Goal: Task Accomplishment & Management: Manage account settings

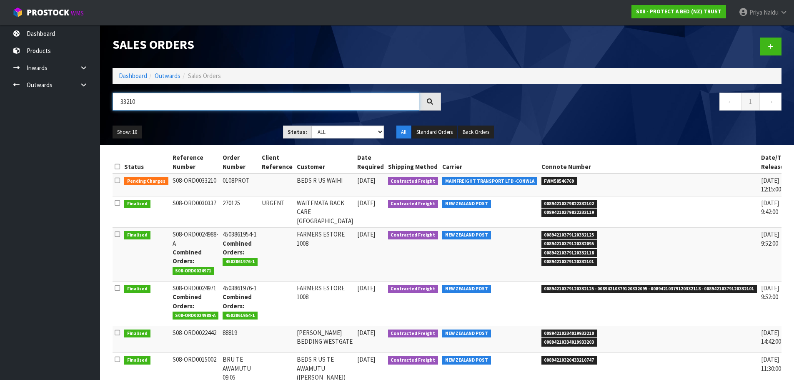
click at [163, 103] on input "33210" at bounding box center [265, 101] width 307 height 18
click at [128, 72] on link "Dashboard" at bounding box center [133, 76] width 28 height 8
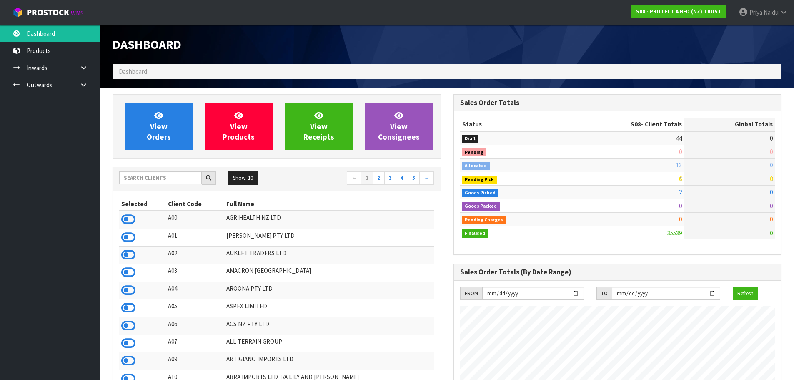
scroll to position [631, 340]
click at [168, 182] on input "text" at bounding box center [160, 177] width 82 height 13
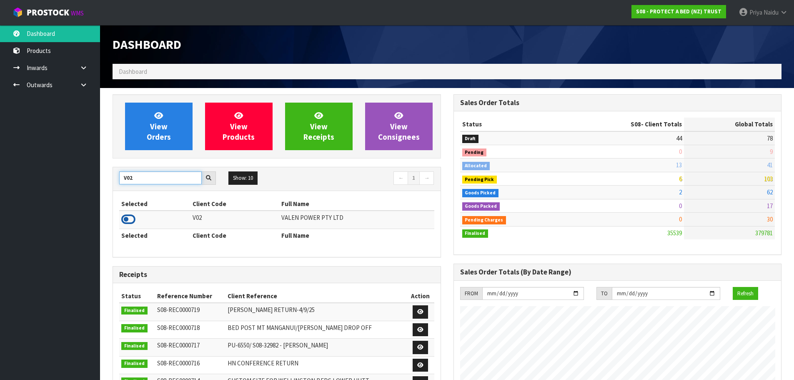
type input "V02"
click at [129, 217] on icon at bounding box center [128, 219] width 14 height 12
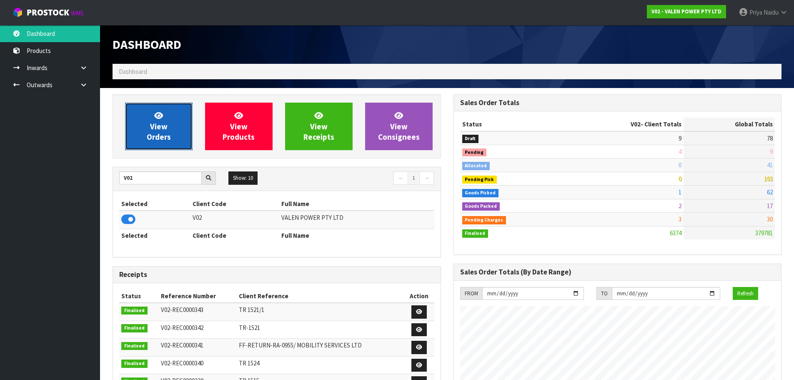
click at [155, 130] on span "View Orders" at bounding box center [159, 125] width 24 height 31
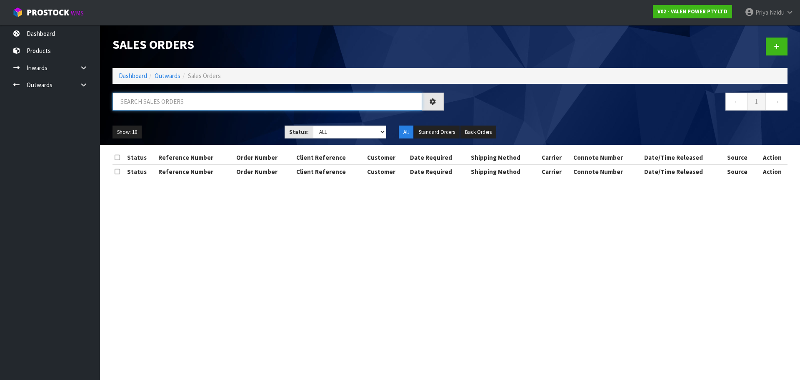
click at [169, 103] on input "text" at bounding box center [267, 101] width 310 height 18
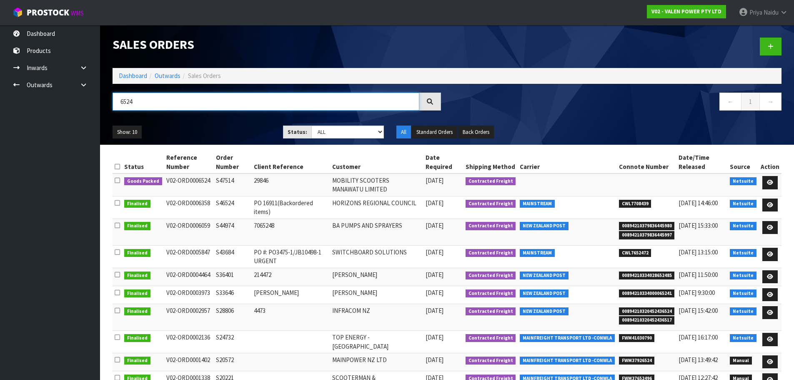
type input "6524"
click at [187, 127] on ul "Show: 10 5 10 25 50" at bounding box center [191, 131] width 158 height 13
click at [183, 131] on ul "Show: 10 5 10 25 50" at bounding box center [191, 131] width 158 height 13
click at [198, 129] on ul "Show: 10 5 10 25 50" at bounding box center [191, 131] width 158 height 13
click at [198, 130] on ul "Show: 10 5 10 25 50" at bounding box center [191, 131] width 158 height 13
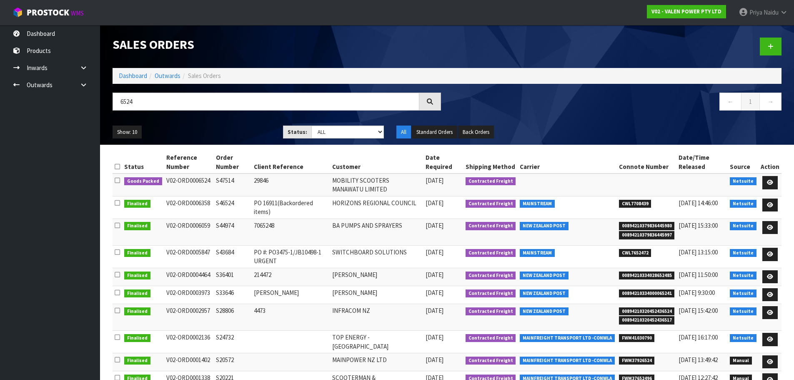
click at [205, 127] on ul "Show: 10 5 10 25 50" at bounding box center [191, 131] width 158 height 13
click at [196, 127] on ul "Show: 10 5 10 25 50" at bounding box center [191, 131] width 158 height 13
click at [767, 186] on link at bounding box center [769, 182] width 15 height 13
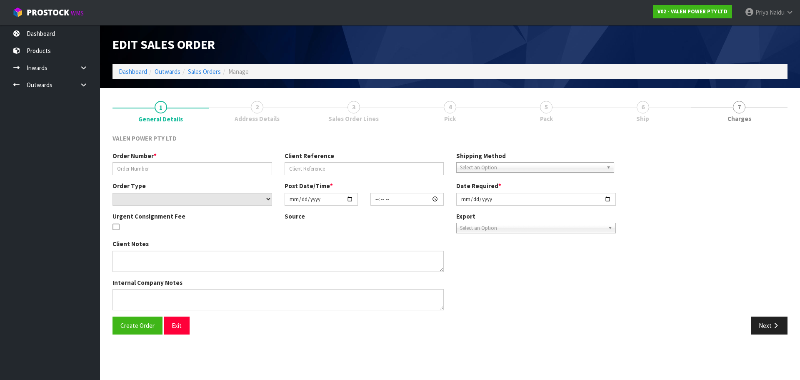
type input "S47514"
type input "29846"
select select "number:0"
type input "[DATE]"
type input "10:45:07.000"
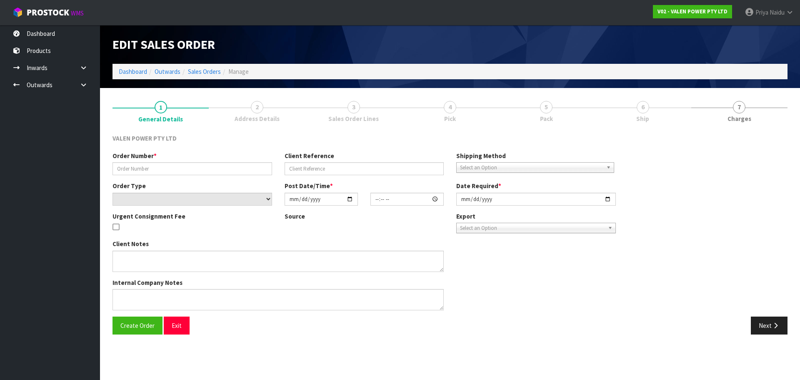
type input "[DATE]"
type textarea "Also want 4 x 33ah Forte and 2 x 20ah Forte batteries. Also our backorder?"
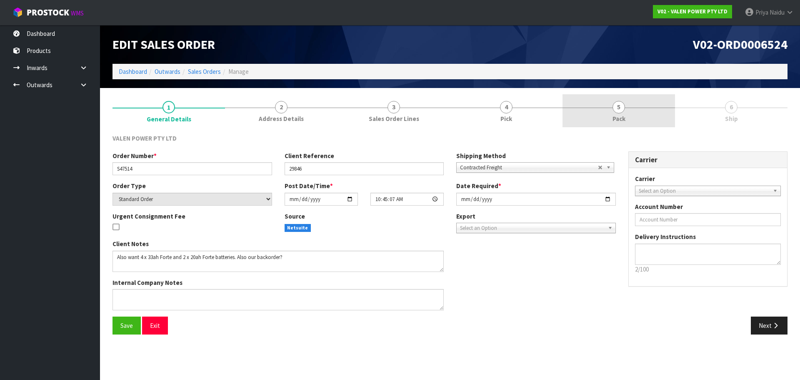
click at [604, 121] on link "5 Pack" at bounding box center [618, 110] width 112 height 33
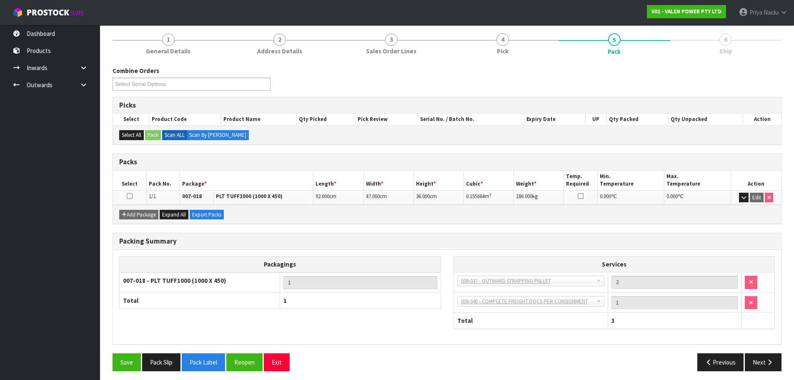
scroll to position [71, 0]
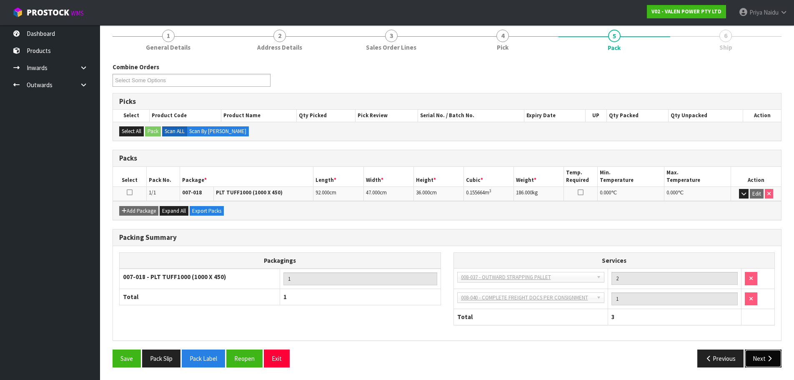
click at [756, 359] on button "Next" at bounding box center [762, 358] width 37 height 18
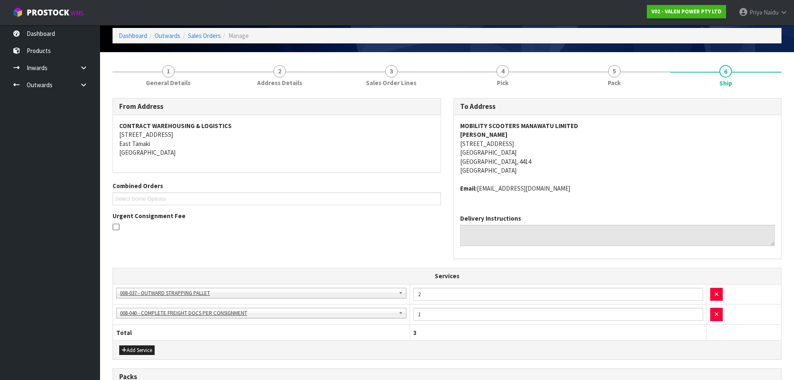
scroll to position [0, 0]
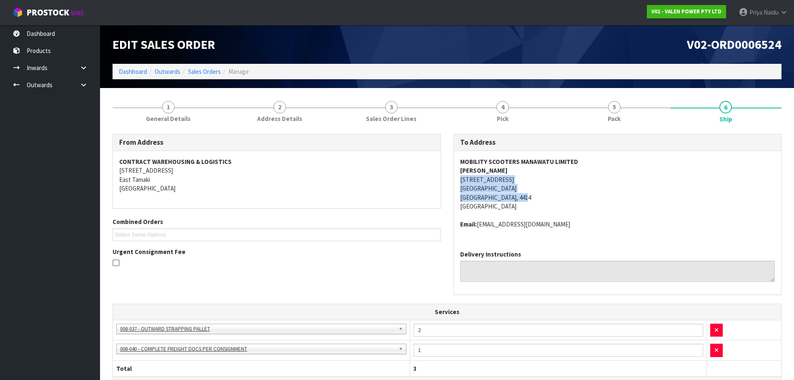
copy address "[STREET_ADDRESS]"
drag, startPoint x: 452, startPoint y: 177, endPoint x: 540, endPoint y: 196, distance: 89.4
click at [540, 196] on div "To Address MOBILITY SCOOTERS MANAWATU LIMITED ROB STICK [STREET_ADDRESS] Email:…" at bounding box center [617, 219] width 341 height 170
click at [576, 192] on address "MOBILITY SCOOTERS MANAWATU LIMITED ROB STICK [STREET_ADDRESS]" at bounding box center [617, 184] width 315 height 54
copy strong "MOBILITY SCOOTERS MANAWATU LIMITED"
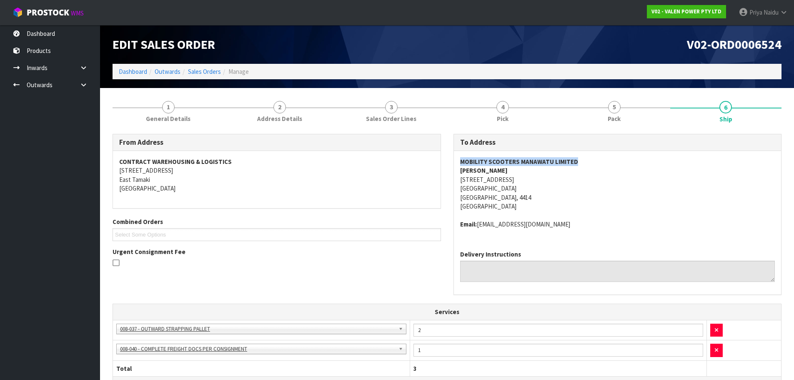
drag, startPoint x: 457, startPoint y: 157, endPoint x: 580, endPoint y: 161, distance: 122.9
click at [580, 161] on div "MOBILITY SCOOTERS MANAWATU LIMITED ROB STICK [STREET_ADDRESS] Email: [EMAIL_ADD…" at bounding box center [617, 197] width 327 height 92
copy strong "[PERSON_NAME]"
drag, startPoint x: 453, startPoint y: 172, endPoint x: 492, endPoint y: 167, distance: 39.4
click at [492, 167] on div "MOBILITY SCOOTERS MANAWATU LIMITED ROB STICK [STREET_ADDRESS] Email: [EMAIL_ADD…" at bounding box center [617, 197] width 327 height 92
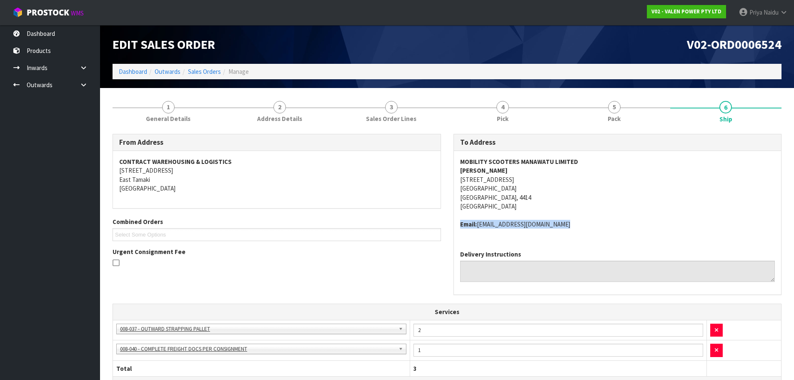
copy address "Email: [EMAIL_ADDRESS][DOMAIN_NAME]"
drag, startPoint x: 459, startPoint y: 222, endPoint x: 570, endPoint y: 232, distance: 111.2
click at [570, 232] on div "MOBILITY SCOOTERS MANAWATU LIMITED ROB STICK [STREET_ADDRESS] Email: [EMAIL_ADD…" at bounding box center [617, 197] width 327 height 92
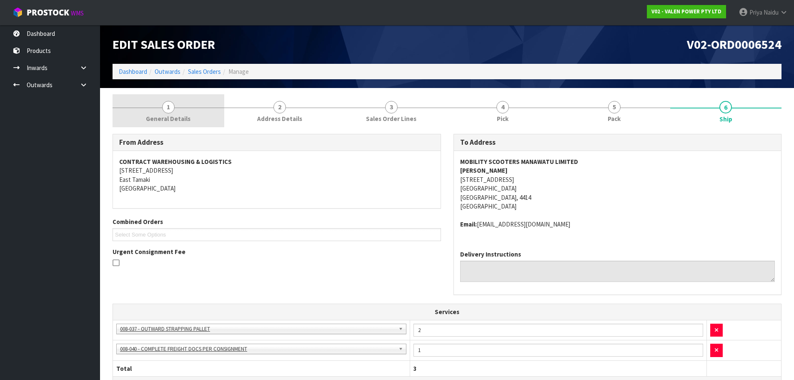
click at [138, 110] on link "1 General Details" at bounding box center [168, 110] width 112 height 33
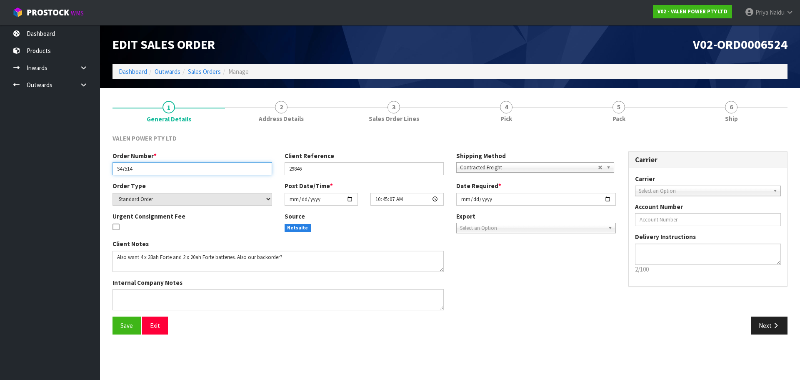
drag, startPoint x: 116, startPoint y: 169, endPoint x: 140, endPoint y: 168, distance: 23.8
click at [140, 168] on input "S47514" at bounding box center [192, 168] width 160 height 13
drag, startPoint x: 283, startPoint y: 169, endPoint x: 308, endPoint y: 170, distance: 25.1
click at [308, 170] on div "Client Reference 29846" at bounding box center [364, 163] width 172 height 24
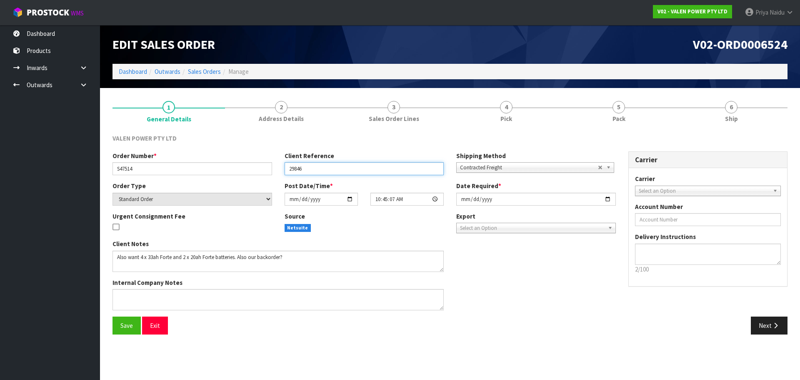
drag, startPoint x: 290, startPoint y: 167, endPoint x: 309, endPoint y: 165, distance: 19.3
click at [309, 165] on input "29846" at bounding box center [365, 168] width 160 height 13
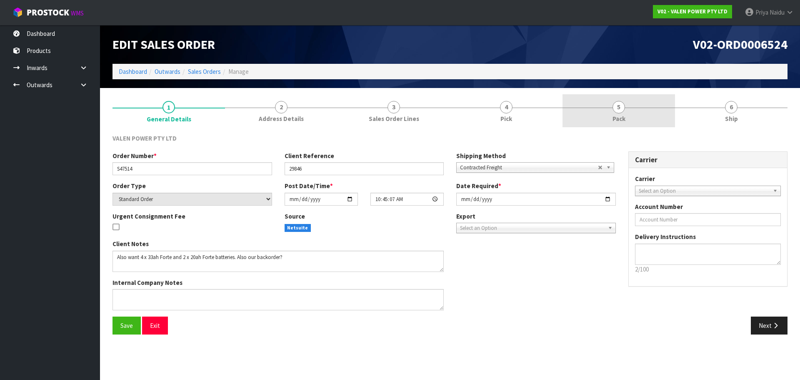
click at [637, 98] on link "5 Pack" at bounding box center [618, 110] width 112 height 33
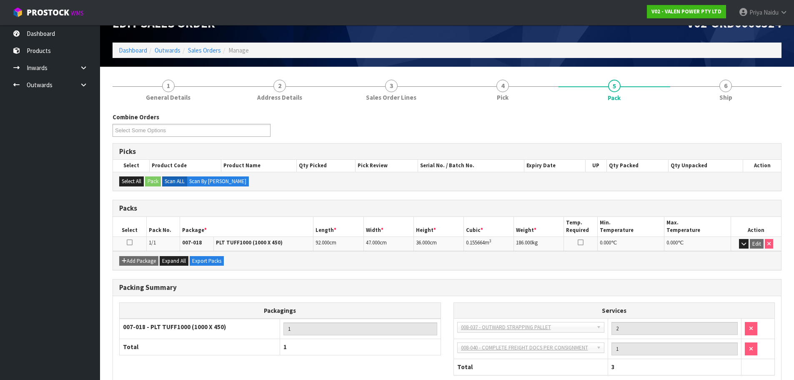
scroll to position [42, 0]
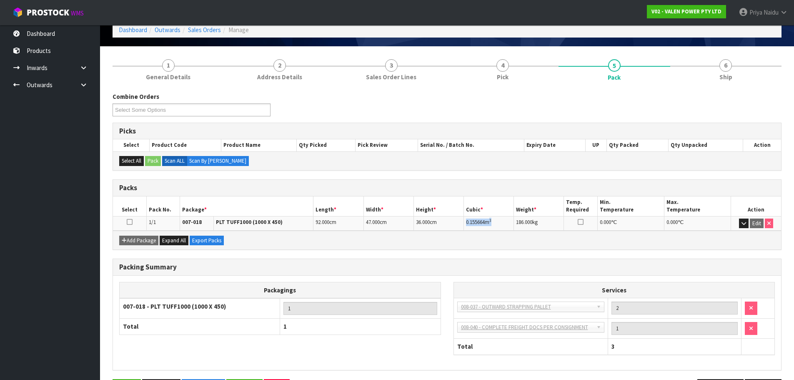
copy td "0.155664 m 3"
drag, startPoint x: 465, startPoint y: 222, endPoint x: 498, endPoint y: 219, distance: 33.0
click at [498, 219] on td "0.155664 m 3" at bounding box center [489, 223] width 50 height 15
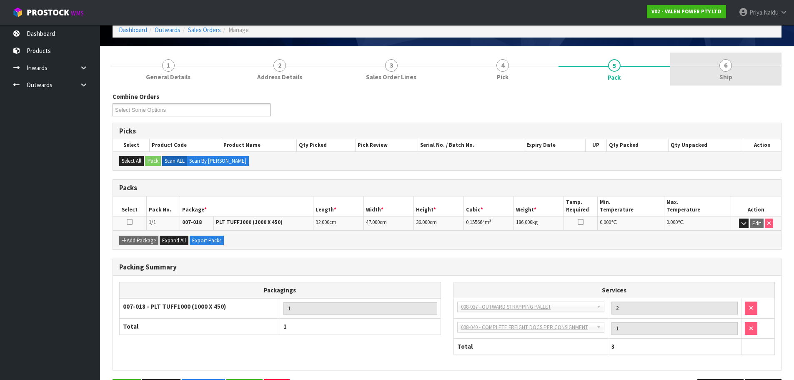
click at [716, 74] on link "6 Ship" at bounding box center [726, 68] width 112 height 33
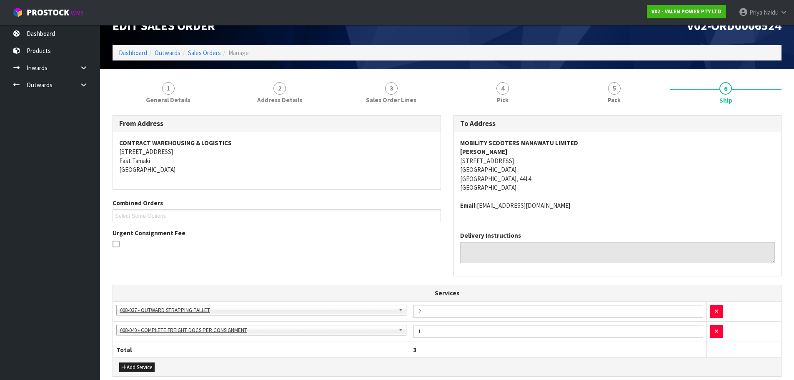
scroll to position [0, 0]
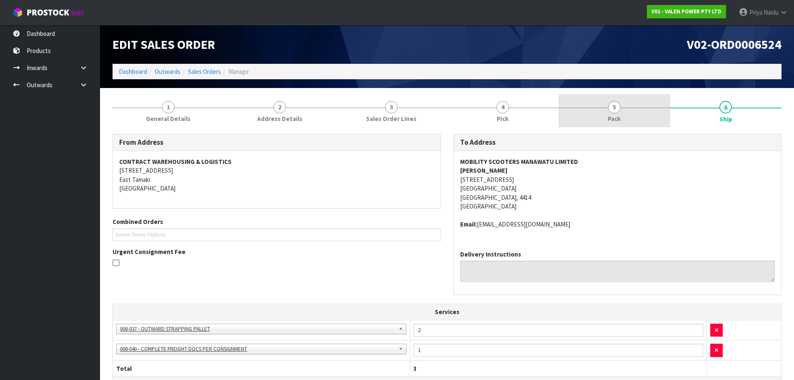
click at [617, 106] on span "5" at bounding box center [614, 107] width 12 height 12
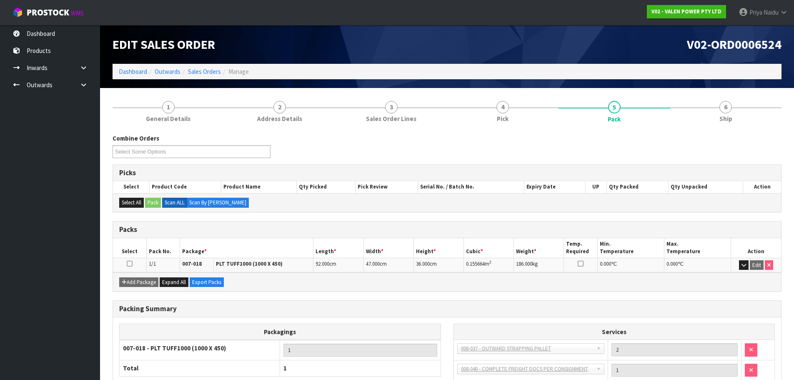
click at [687, 130] on div "Combine Orders V02-ORD0006519 V02-ORD0006524 V02-ORD0006529 Select Some Options…" at bounding box center [446, 285] width 669 height 317
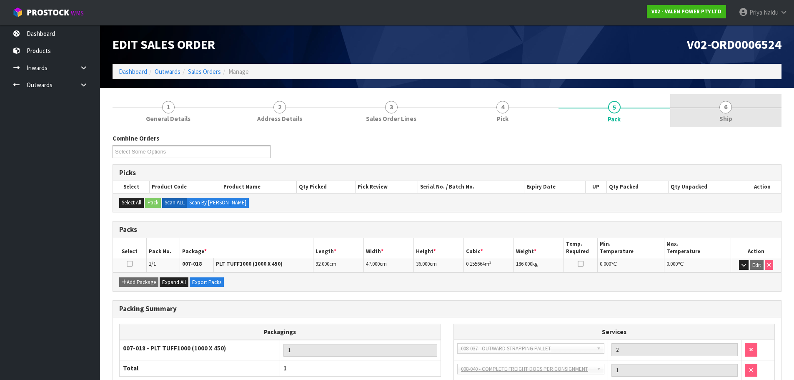
click at [699, 115] on link "6 Ship" at bounding box center [726, 110] width 112 height 33
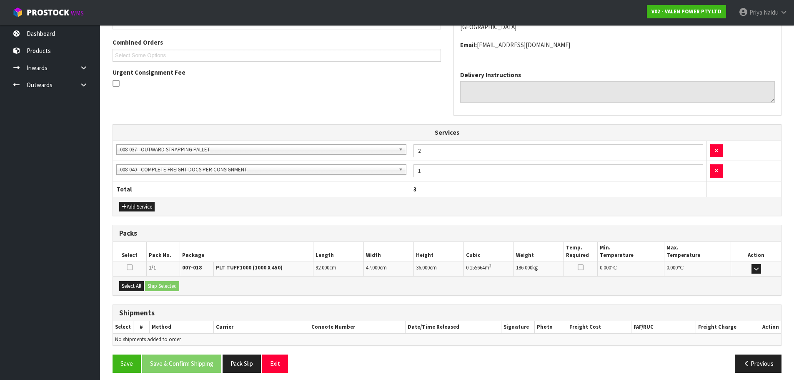
scroll to position [185, 0]
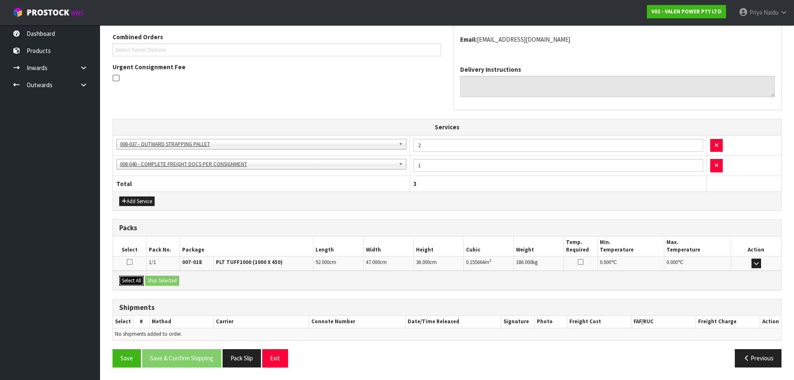
click at [135, 280] on button "Select All" at bounding box center [131, 280] width 25 height 10
drag, startPoint x: 156, startPoint y: 278, endPoint x: 169, endPoint y: 282, distance: 13.0
click at [160, 281] on button "Ship Selected" at bounding box center [162, 280] width 34 height 10
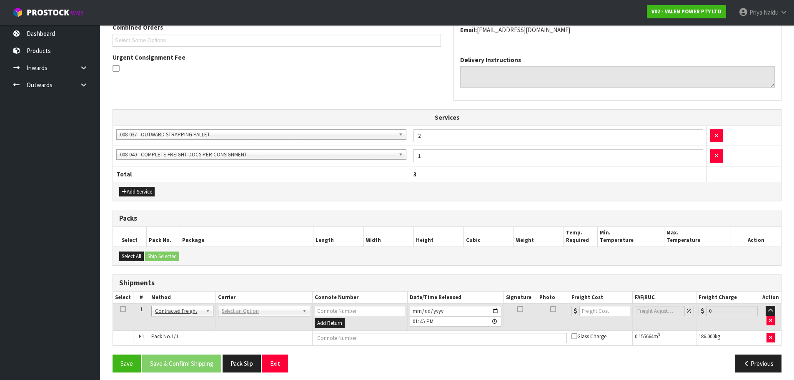
scroll to position [199, 0]
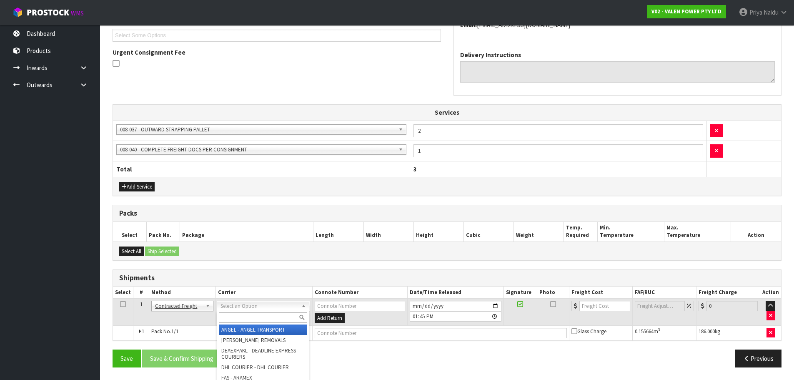
click at [236, 317] on input "text" at bounding box center [263, 317] width 88 height 10
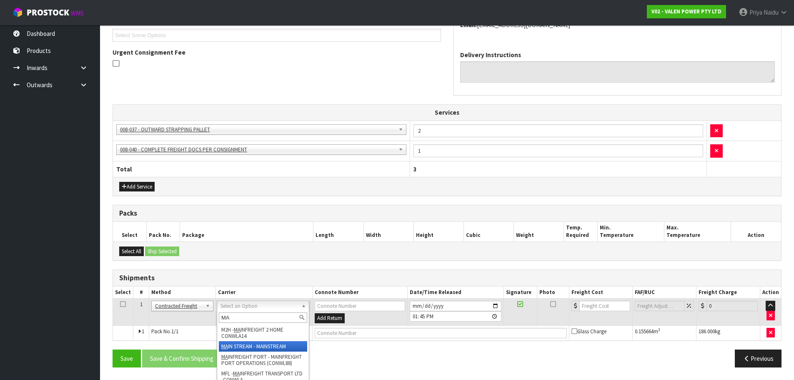
type input "MA"
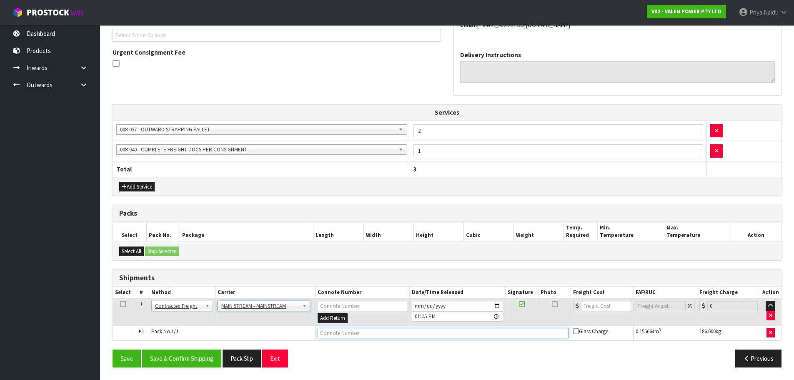
click at [350, 335] on input "text" at bounding box center [442, 332] width 251 height 10
click at [357, 331] on input "text" at bounding box center [442, 332] width 251 height 10
paste input "CWL7720994"
type input "CWL7720994"
click at [610, 308] on input "number" at bounding box center [606, 305] width 50 height 10
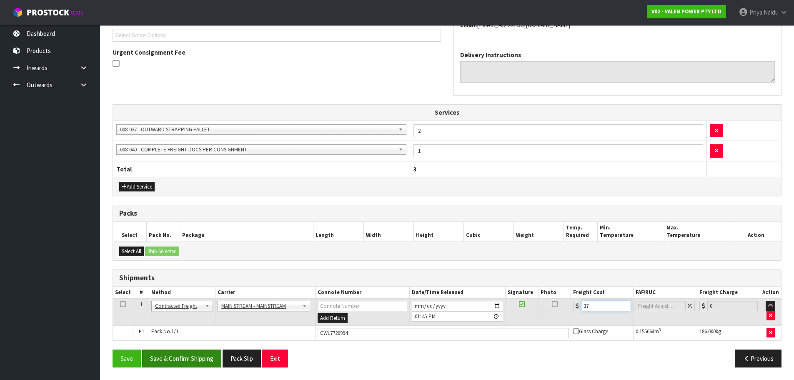
type input "37"
click at [190, 360] on button "Save & Confirm Shipping" at bounding box center [181, 358] width 79 height 18
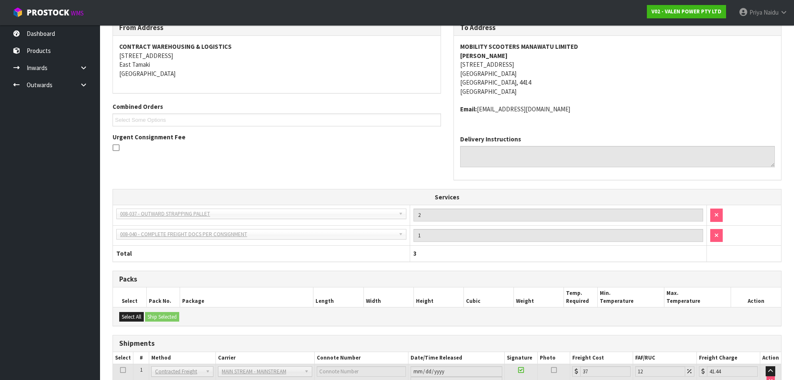
scroll to position [0, 0]
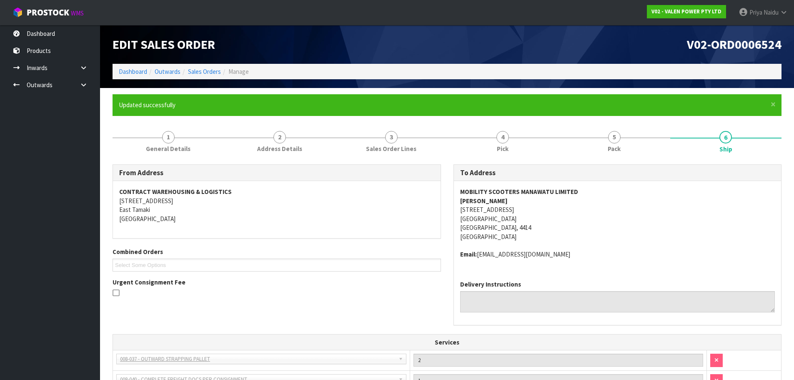
click at [129, 77] on ol "Dashboard Outwards Sales Orders Manage" at bounding box center [446, 71] width 669 height 15
click at [130, 72] on link "Dashboard" at bounding box center [133, 71] width 28 height 8
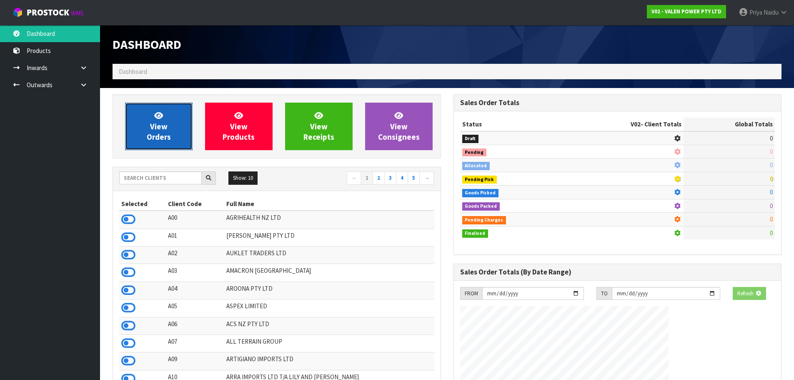
click at [156, 120] on span "View Orders" at bounding box center [159, 125] width 24 height 31
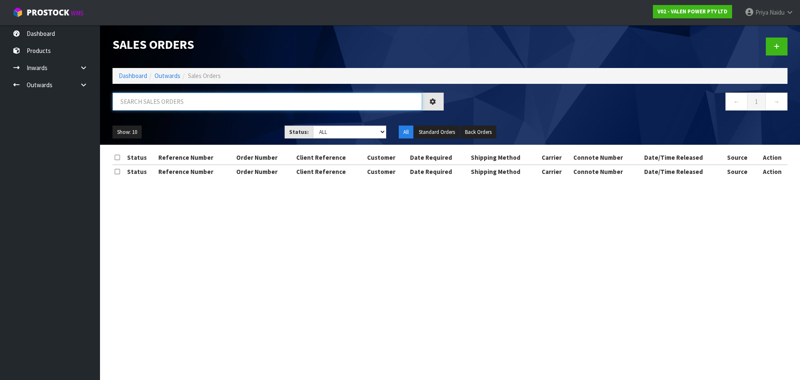
click at [167, 102] on input "text" at bounding box center [267, 101] width 310 height 18
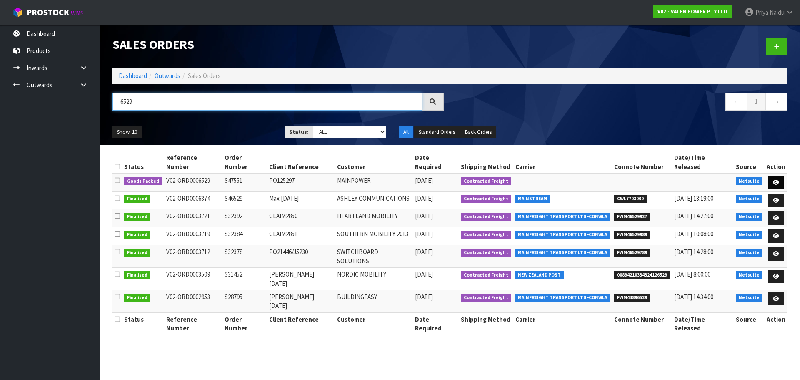
type input "6529"
click at [772, 176] on link at bounding box center [775, 182] width 15 height 13
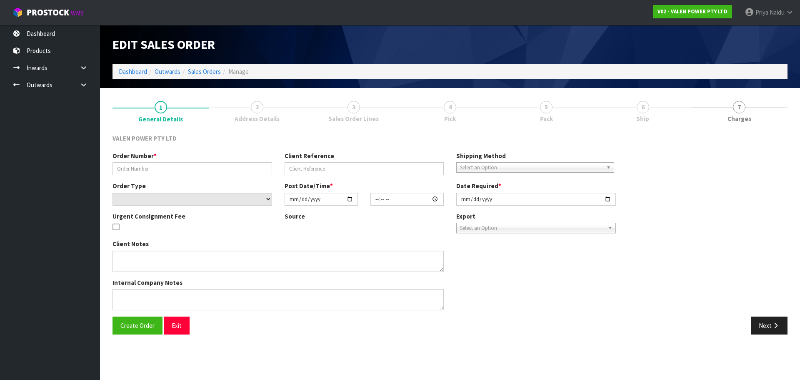
type input "S47551"
type input "PO125297"
select select "number:0"
type input "[DATE]"
type input "12:00:07.000"
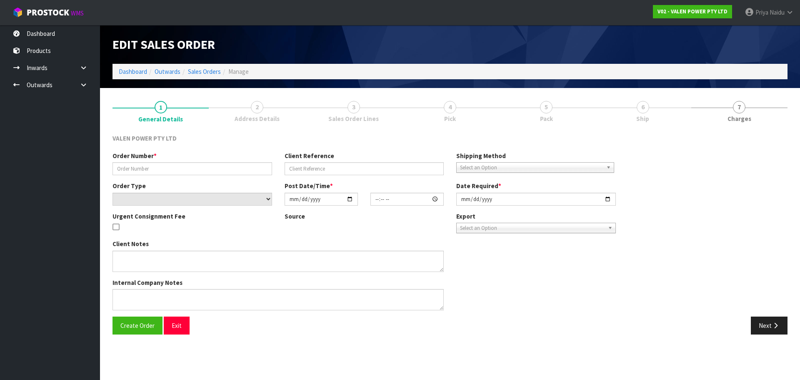
type input "[DATE]"
type textarea "GET THIS DISPATCHED [DATE]"
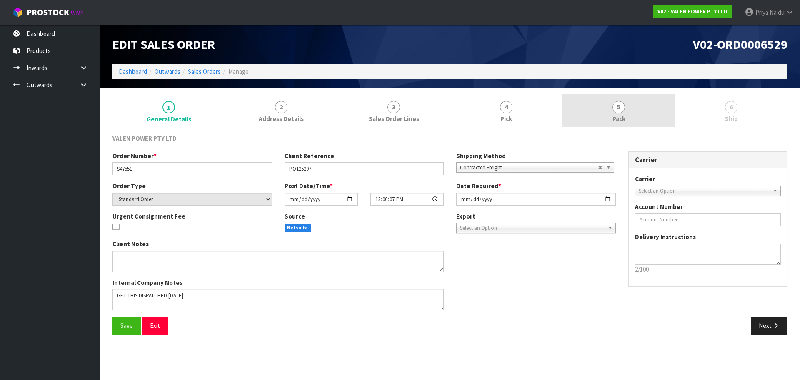
click at [611, 106] on link "5 Pack" at bounding box center [618, 110] width 112 height 33
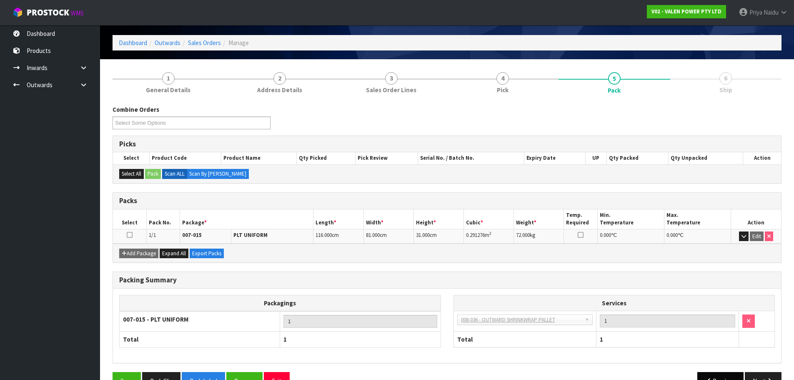
scroll to position [51, 0]
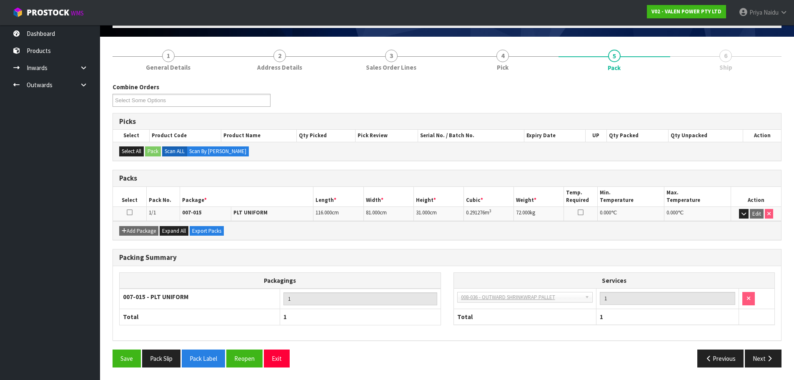
click at [752, 347] on div "Packing Summary Packagings 007-015 - PLT UNIFORM 1 Total 1 Services 003-036 - E…" at bounding box center [446, 299] width 681 height 100
click at [757, 358] on button "Next" at bounding box center [762, 358] width 37 height 18
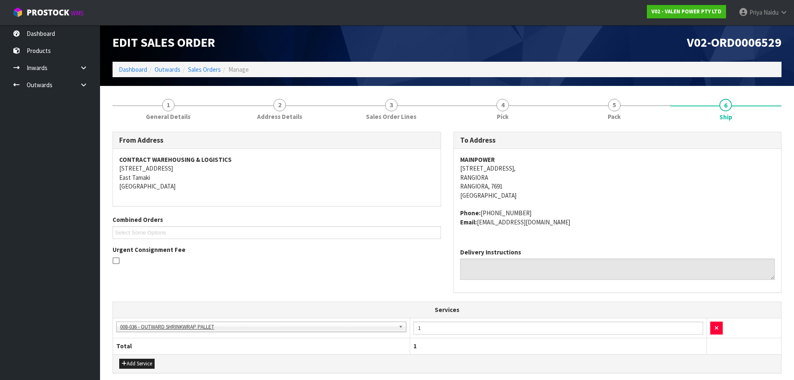
scroll to position [0, 0]
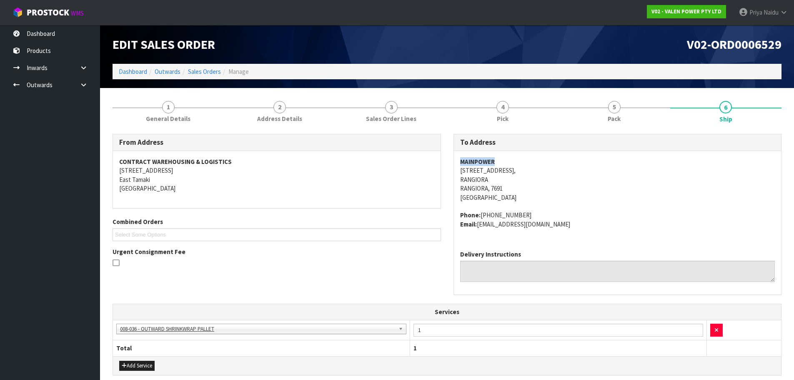
drag, startPoint x: 458, startPoint y: 163, endPoint x: 510, endPoint y: 161, distance: 52.1
click at [510, 161] on div "MAINPOWER [STREET_ADDRESS] Phone: [PHONE_NUMBER] Email: [EMAIL_ADDRESS][DOMAIN_…" at bounding box center [617, 197] width 327 height 92
copy strong "MAINPOWER"
copy address "[STREET_ADDRESS]"
drag, startPoint x: 458, startPoint y: 172, endPoint x: 520, endPoint y: 187, distance: 63.9
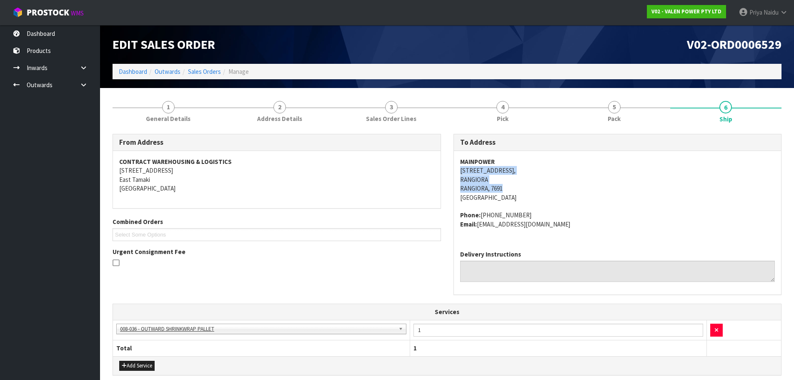
click at [520, 187] on div "MAINPOWER [STREET_ADDRESS] Phone: [PHONE_NUMBER] Email: [EMAIL_ADDRESS][DOMAIN_…" at bounding box center [617, 197] width 327 height 92
drag, startPoint x: 557, startPoint y: 174, endPoint x: 530, endPoint y: 174, distance: 27.5
click at [557, 174] on address "MAINPOWER [STREET_ADDRESS]" at bounding box center [617, 179] width 315 height 45
click at [454, 161] on div "MAINPOWER [STREET_ADDRESS] Phone: [PHONE_NUMBER] Email: [EMAIL_ADDRESS][DOMAIN_…" at bounding box center [617, 197] width 327 height 92
copy strong "MAINPOWER"
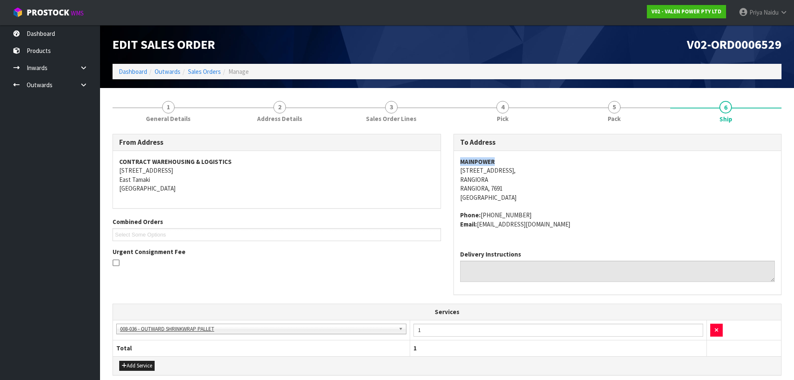
drag, startPoint x: 457, startPoint y: 161, endPoint x: 512, endPoint y: 155, distance: 56.2
click at [512, 155] on div "MAINPOWER [STREET_ADDRESS] Phone: [PHONE_NUMBER] Email: [EMAIL_ADDRESS][DOMAIN_…" at bounding box center [617, 197] width 327 height 92
copy address "Phone: [PHONE_NUMBER] Email: [EMAIL_ADDRESS][DOMAIN_NAME]"
drag, startPoint x: 457, startPoint y: 212, endPoint x: 545, endPoint y: 237, distance: 90.8
click at [559, 234] on div "MAINPOWER [STREET_ADDRESS] Phone: [PHONE_NUMBER] Email: [EMAIL_ADDRESS][DOMAIN_…" at bounding box center [617, 197] width 327 height 92
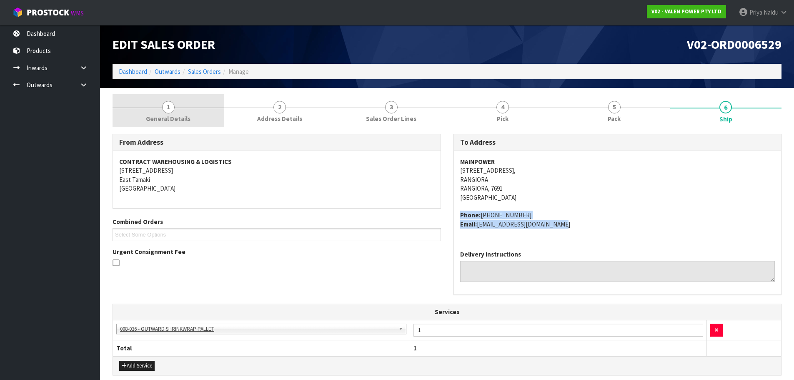
click at [149, 111] on link "1 General Details" at bounding box center [168, 110] width 112 height 33
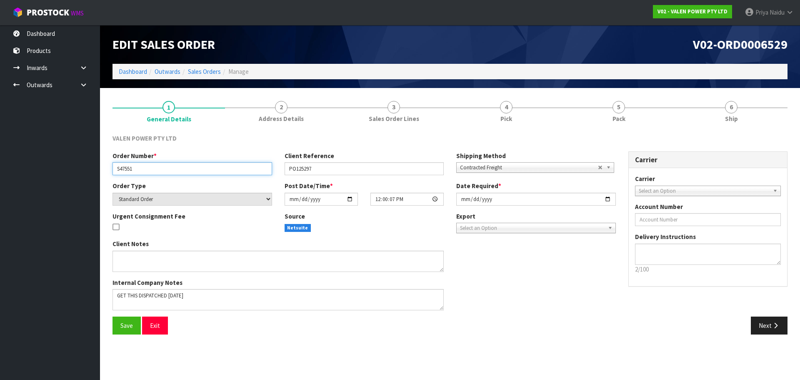
drag, startPoint x: 114, startPoint y: 170, endPoint x: 142, endPoint y: 170, distance: 28.3
click at [142, 170] on input "S47551" at bounding box center [192, 168] width 160 height 13
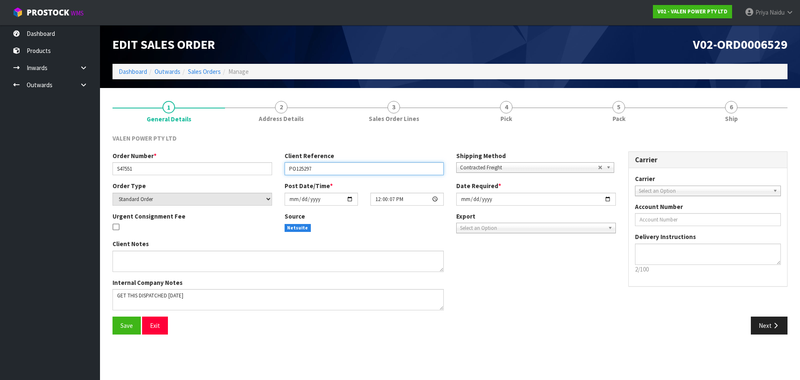
drag, startPoint x: 288, startPoint y: 167, endPoint x: 254, endPoint y: 166, distance: 34.6
click at [322, 176] on div "Order Number * S47551 Client Reference PO125297 Shipping Method Client Local Pi…" at bounding box center [364, 166] width 516 height 30
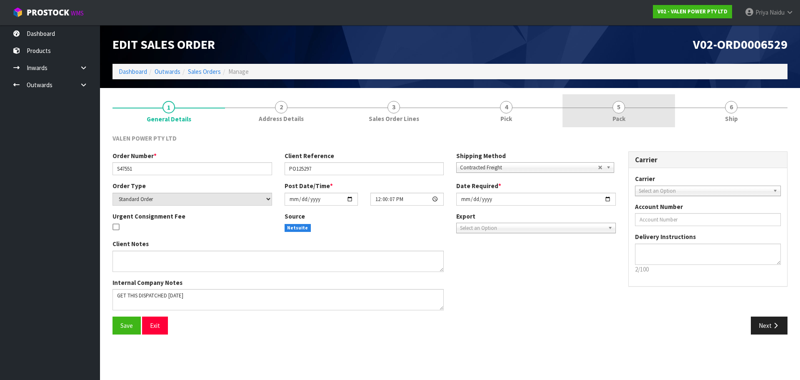
click at [617, 117] on span "Pack" at bounding box center [618, 118] width 13 height 9
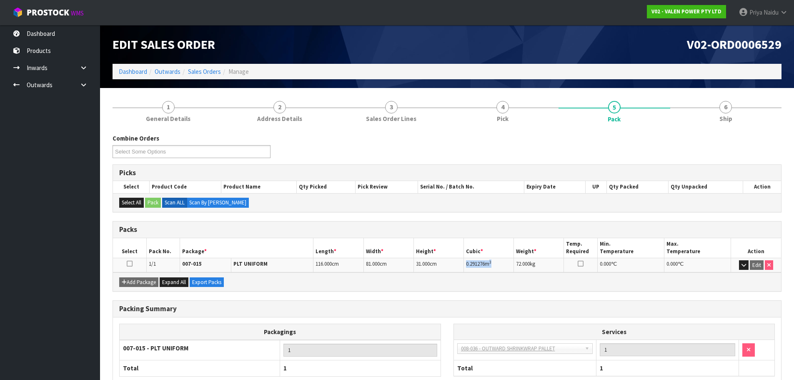
copy td "0.291276 m 3"
drag, startPoint x: 465, startPoint y: 263, endPoint x: 500, endPoint y: 262, distance: 35.0
click at [500, 262] on td "0.291276 m 3" at bounding box center [489, 264] width 50 height 15
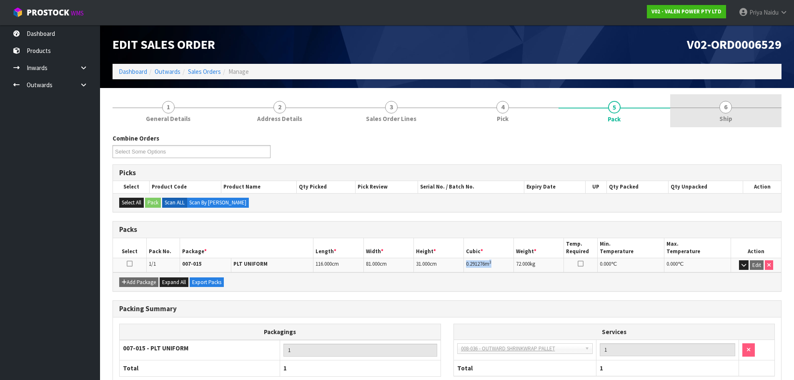
click at [711, 122] on link "6 Ship" at bounding box center [726, 110] width 112 height 33
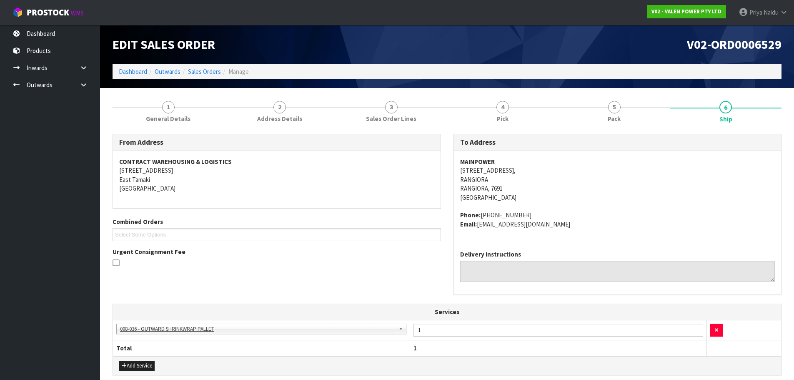
click at [601, 230] on div "MAINPOWER [STREET_ADDRESS] Phone: [PHONE_NUMBER] Email: [EMAIL_ADDRESS][DOMAIN_…" at bounding box center [617, 197] width 327 height 92
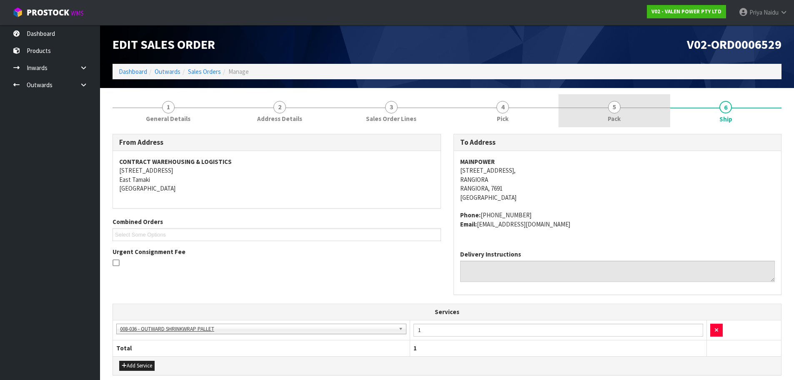
click at [600, 118] on link "5 Pack" at bounding box center [614, 110] width 112 height 33
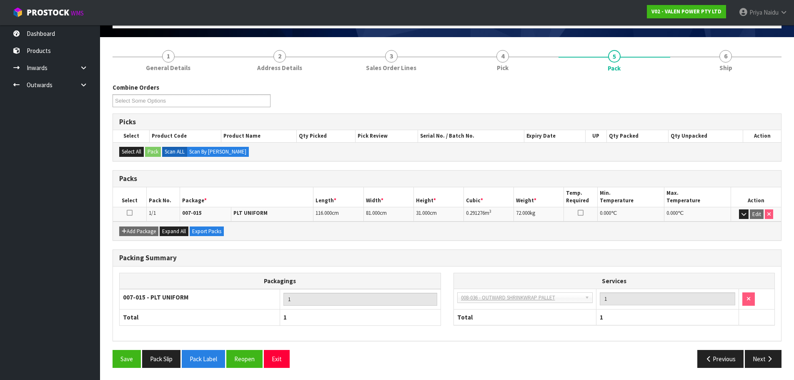
scroll to position [51, 0]
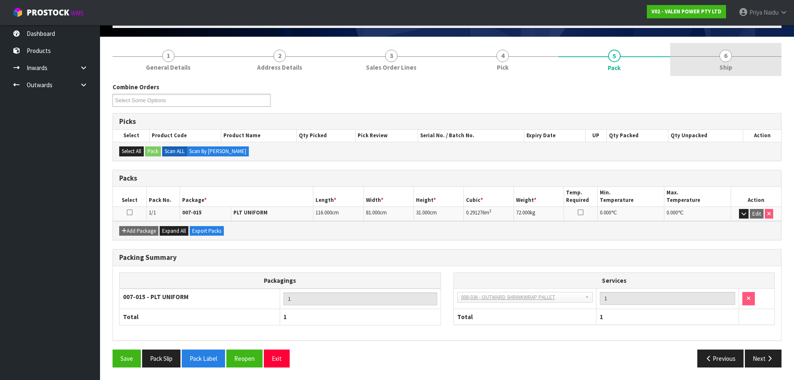
click at [756, 68] on link "6 Ship" at bounding box center [726, 59] width 112 height 33
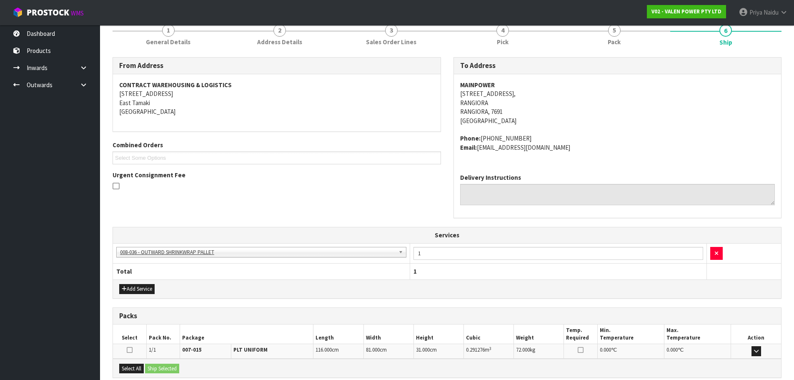
scroll to position [164, 0]
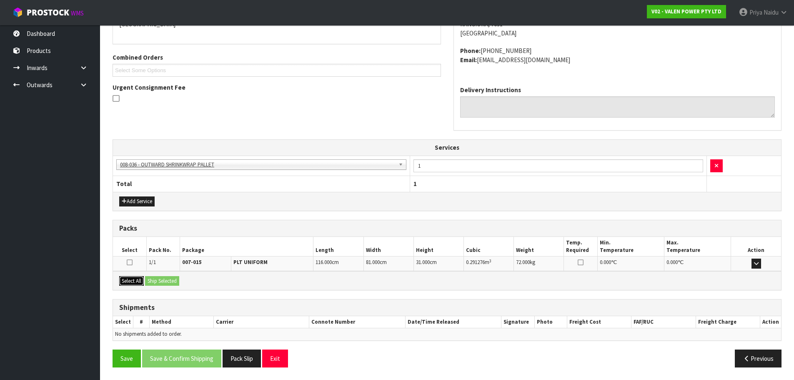
click at [142, 284] on button "Select All" at bounding box center [131, 281] width 25 height 10
drag, startPoint x: 153, startPoint y: 283, endPoint x: 168, endPoint y: 285, distance: 15.1
click at [155, 283] on button "Ship Selected" at bounding box center [162, 281] width 34 height 10
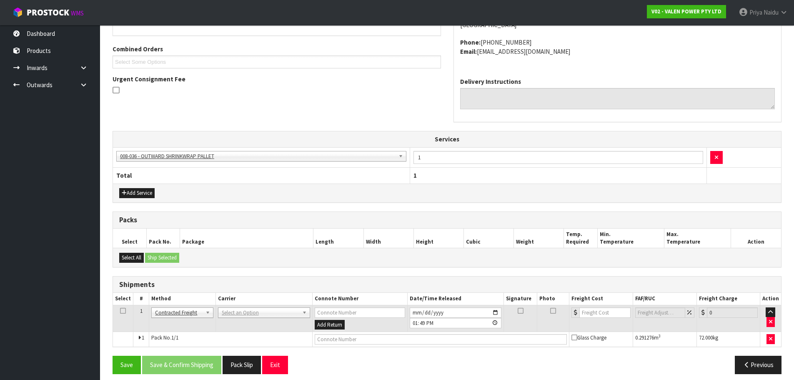
scroll to position [179, 0]
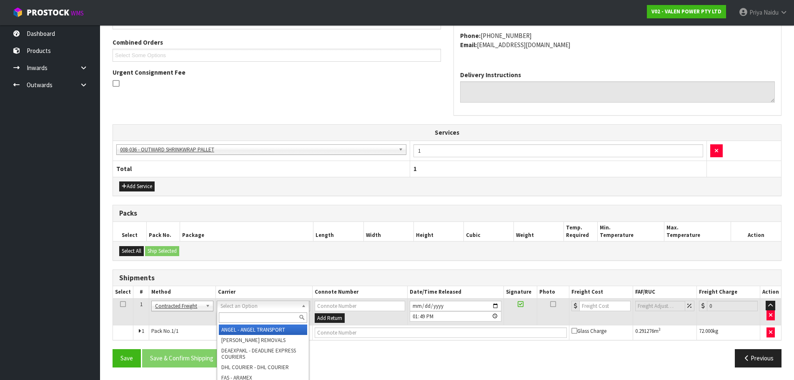
click at [230, 320] on input "text" at bounding box center [263, 317] width 88 height 10
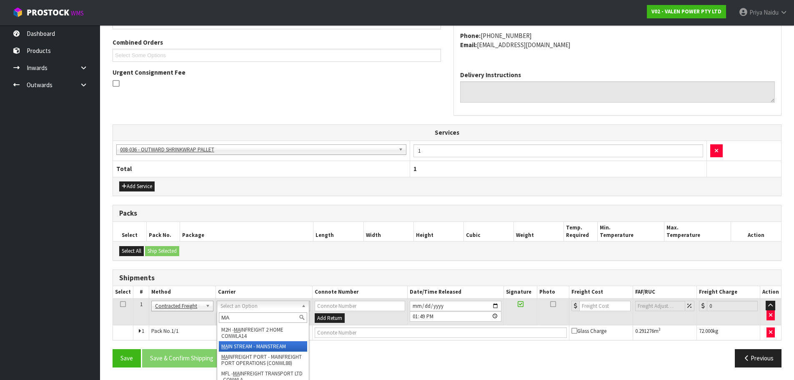
type input "MA"
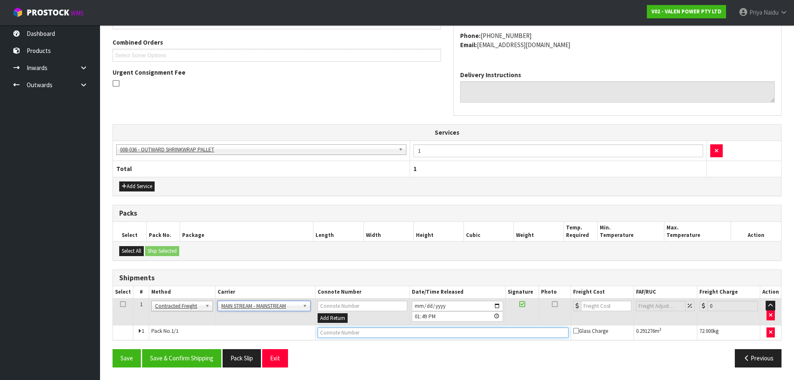
click at [329, 331] on input "text" at bounding box center [442, 332] width 251 height 10
click at [332, 330] on input "text" at bounding box center [442, 332] width 251 height 10
paste input "CWL7721052"
type input "CWL7721052"
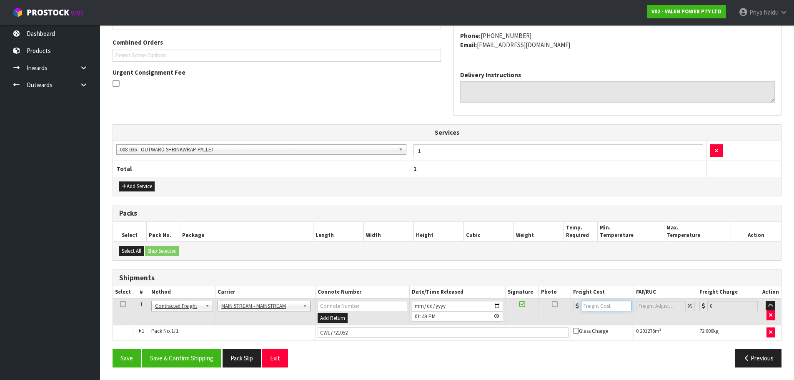
click at [600, 306] on input "number" at bounding box center [606, 305] width 50 height 10
type input "47"
click at [199, 351] on button "Save & Confirm Shipping" at bounding box center [181, 358] width 79 height 18
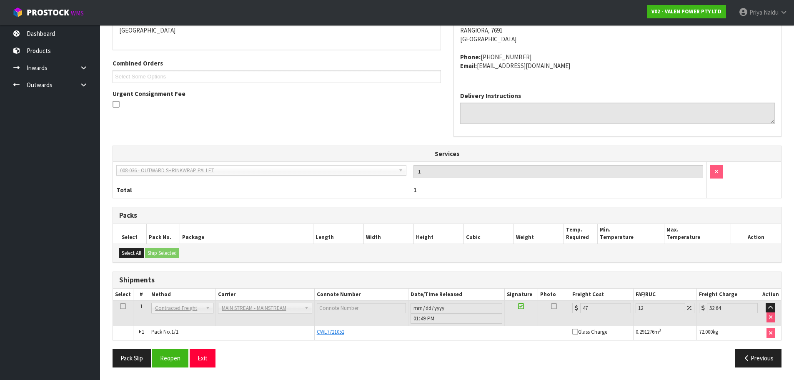
scroll to position [0, 0]
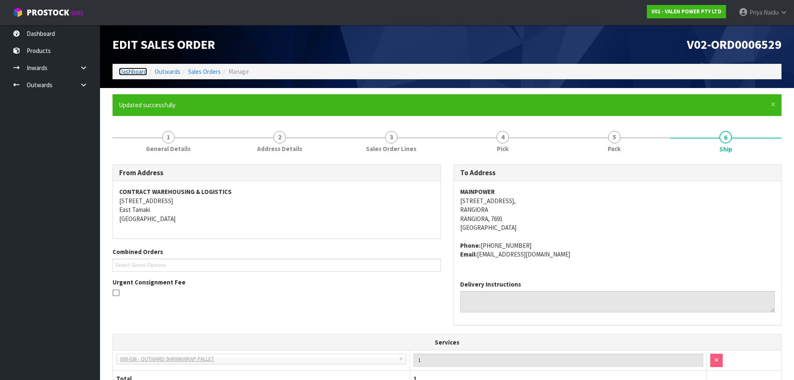
click at [130, 73] on link "Dashboard" at bounding box center [133, 71] width 28 height 8
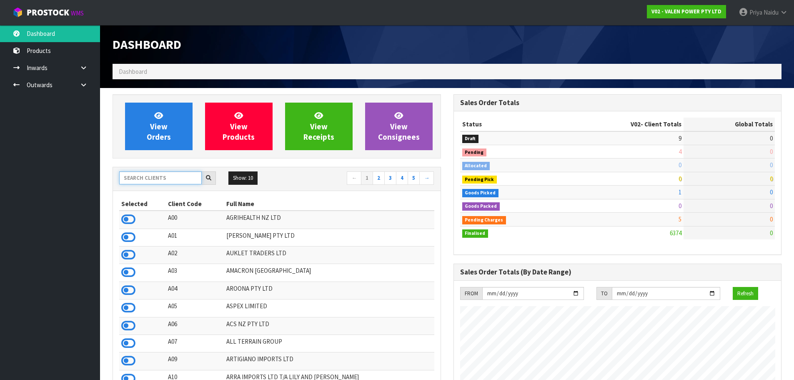
click at [170, 177] on input "text" at bounding box center [160, 177] width 82 height 13
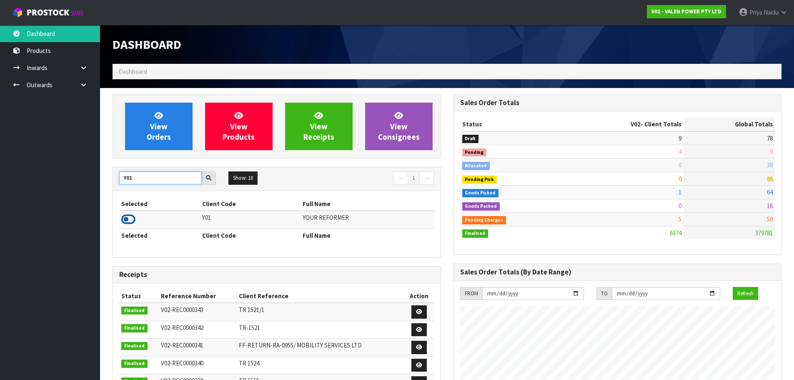
type input "Y01"
click at [122, 222] on icon at bounding box center [128, 219] width 14 height 12
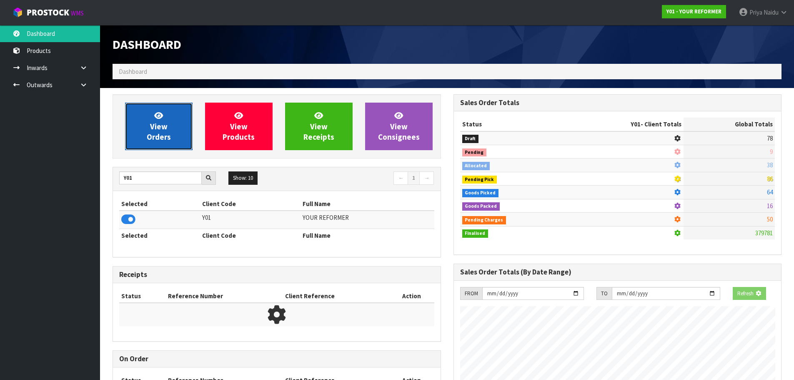
click at [158, 140] on span "View Orders" at bounding box center [159, 125] width 24 height 31
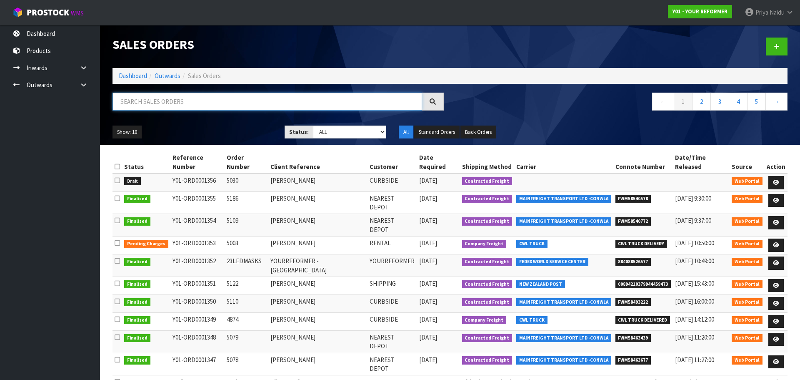
click at [182, 104] on input "text" at bounding box center [267, 101] width 310 height 18
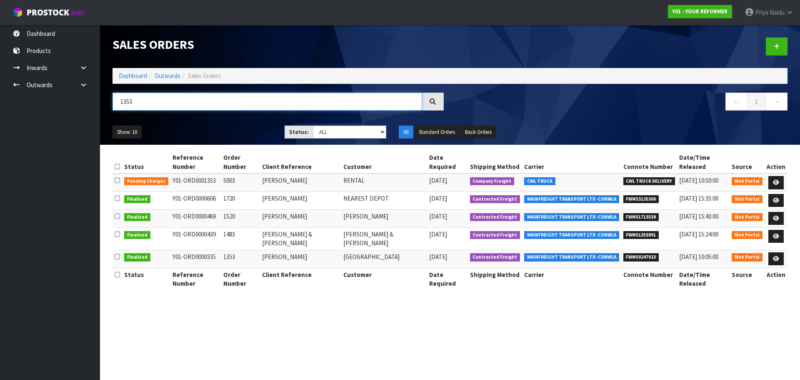
type input "1353"
click at [240, 140] on div "Show: 10 5 10 25 50 Status: Draft Pending Allocated Pending Pick Goods Picked G…" at bounding box center [449, 132] width 687 height 26
click at [779, 176] on link at bounding box center [775, 182] width 15 height 13
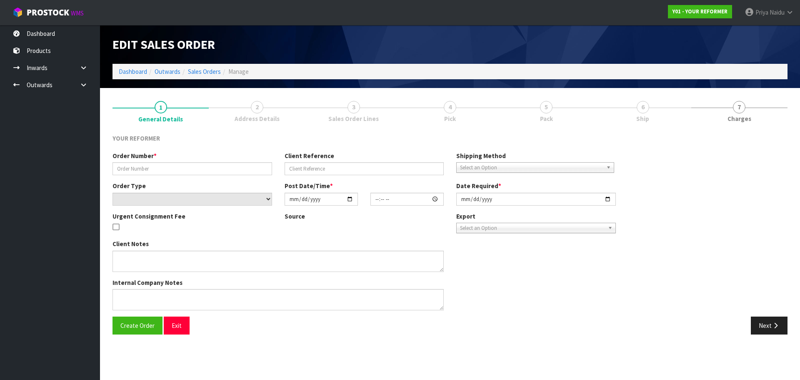
type input "5003"
type input "[PERSON_NAME]"
select select "number:0"
type input "[DATE]"
type input "12:08:00.000"
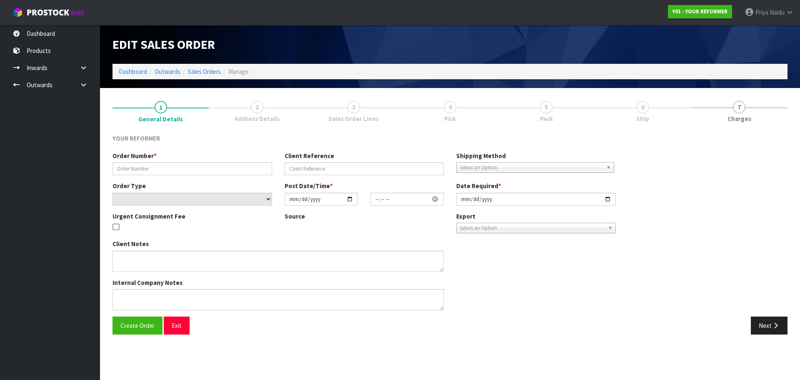
type input "[DATE]"
type textarea "[PERSON_NAME] [STREET_ADDRESS] [PHONE_NUMBER]"
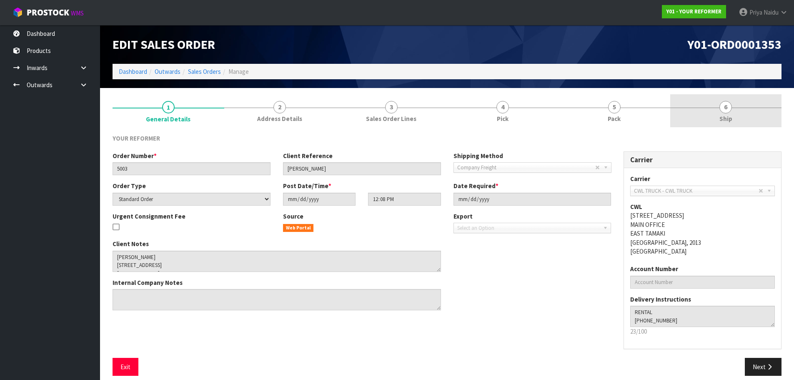
click at [722, 107] on span "6" at bounding box center [725, 107] width 12 height 12
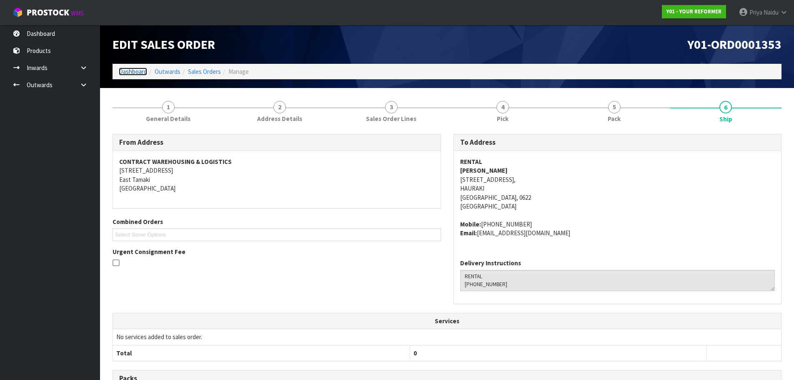
click at [140, 71] on link "Dashboard" at bounding box center [133, 71] width 28 height 8
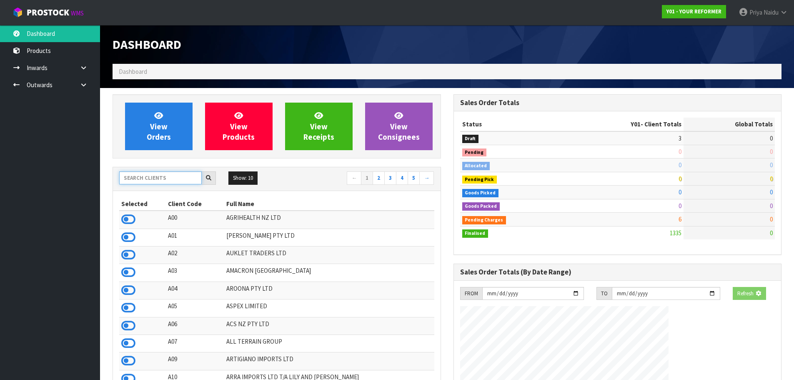
click at [156, 172] on input "text" at bounding box center [160, 177] width 82 height 13
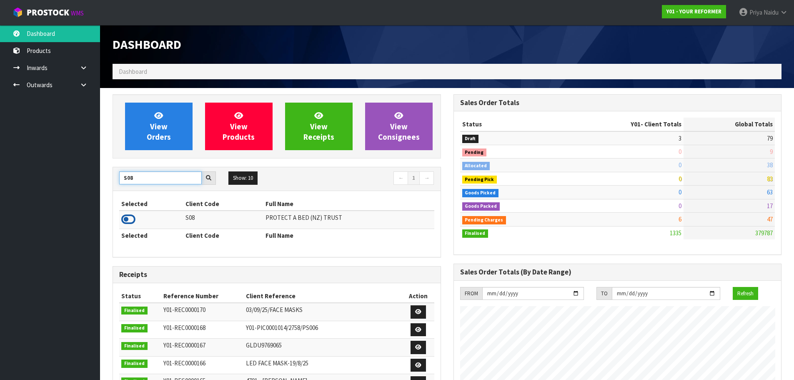
type input "S08"
click at [125, 221] on icon at bounding box center [128, 219] width 14 height 12
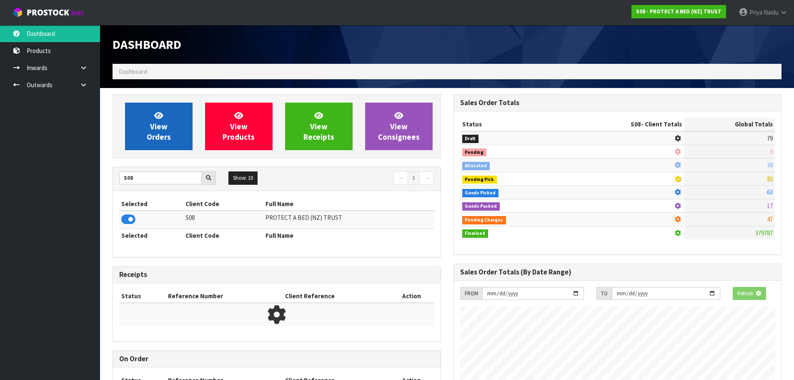
scroll to position [416091, 416269]
click at [149, 137] on span "View Orders" at bounding box center [159, 125] width 24 height 31
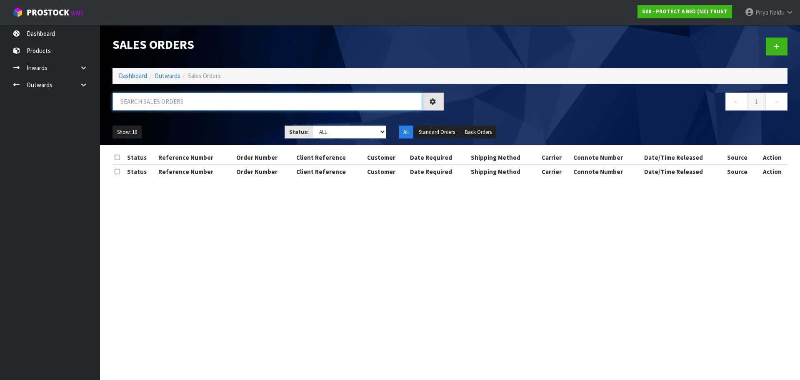
click at [172, 101] on input "text" at bounding box center [267, 101] width 310 height 18
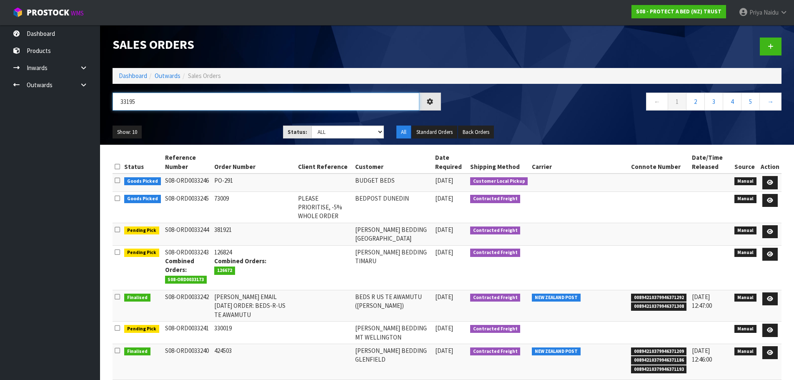
type input "33195"
click at [221, 128] on ul "Show: 10 5 10 25 50" at bounding box center [191, 131] width 158 height 13
click at [222, 128] on ul "Show: 10 5 10 25 50" at bounding box center [191, 131] width 158 height 13
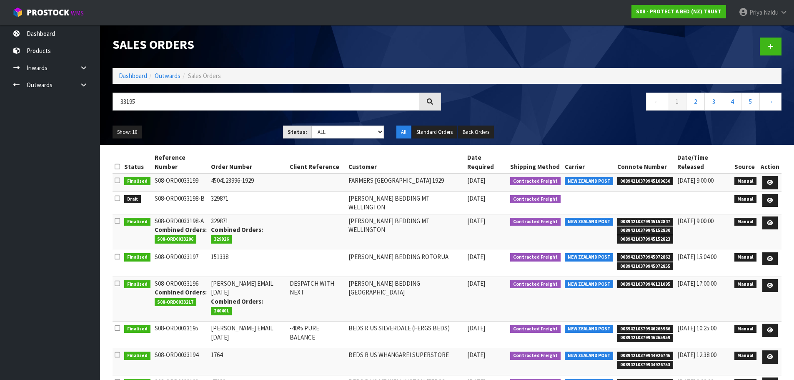
click at [228, 123] on div "Show: 10 5 10 25 50 Status: Draft Pending Allocated Pending Pick Goods Picked G…" at bounding box center [446, 132] width 681 height 26
click at [229, 123] on div "Show: 10 5 10 25 50 Status: Draft Pending Allocated Pending Pick Goods Picked G…" at bounding box center [446, 132] width 681 height 26
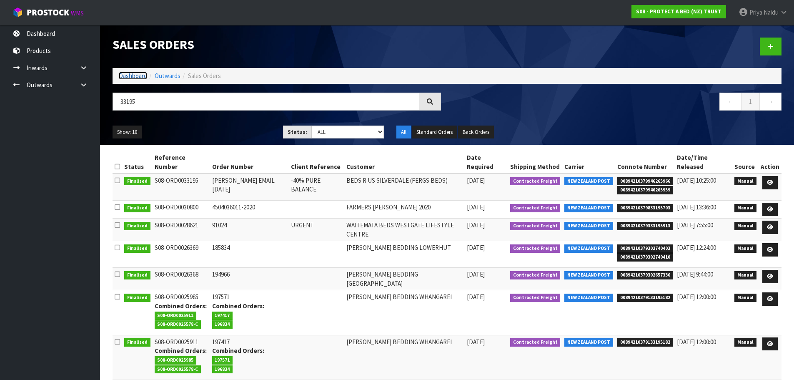
click at [134, 76] on link "Dashboard" at bounding box center [133, 76] width 28 height 8
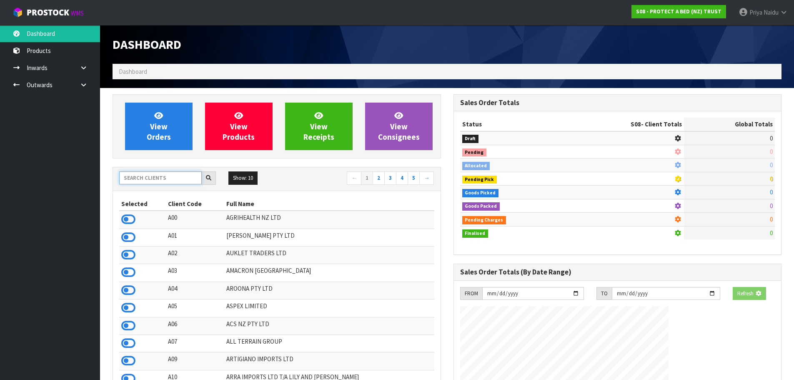
click at [154, 175] on input "text" at bounding box center [160, 177] width 82 height 13
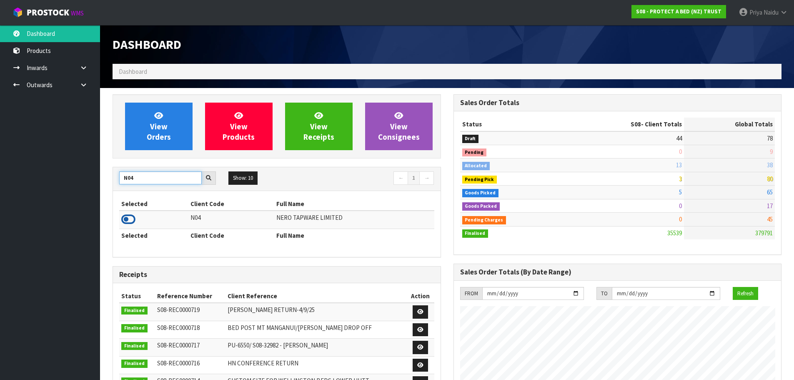
type input "N04"
click at [130, 220] on icon at bounding box center [128, 219] width 14 height 12
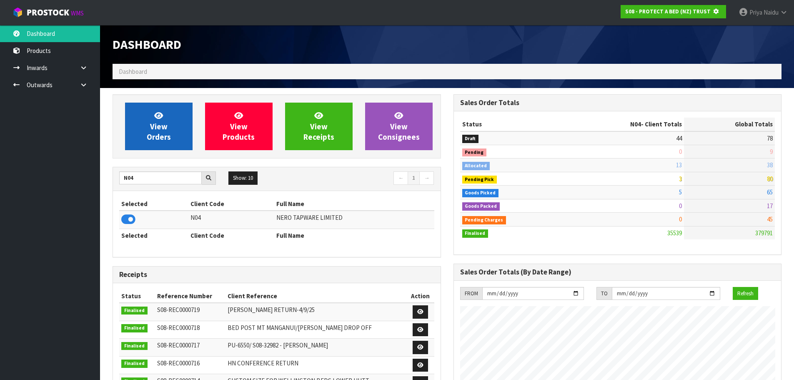
scroll to position [416091, 416269]
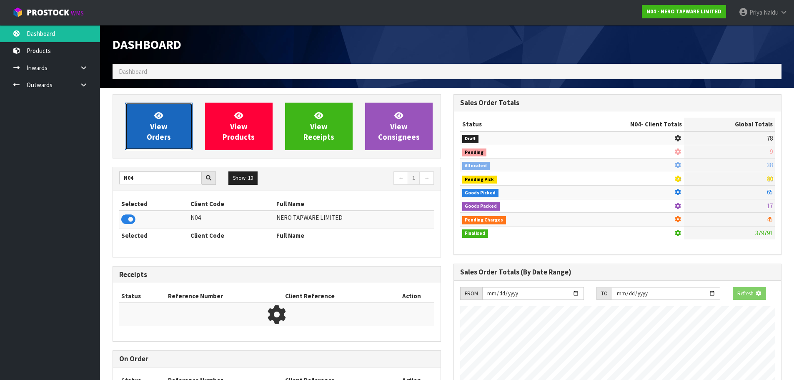
click at [164, 123] on span "View Orders" at bounding box center [159, 125] width 24 height 31
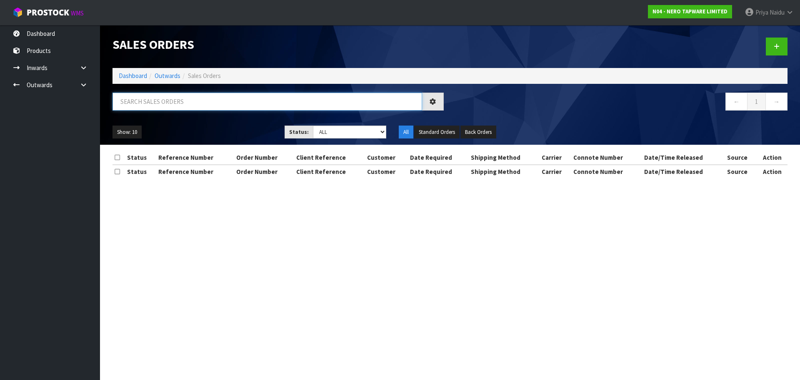
click at [173, 106] on input "text" at bounding box center [267, 101] width 310 height 18
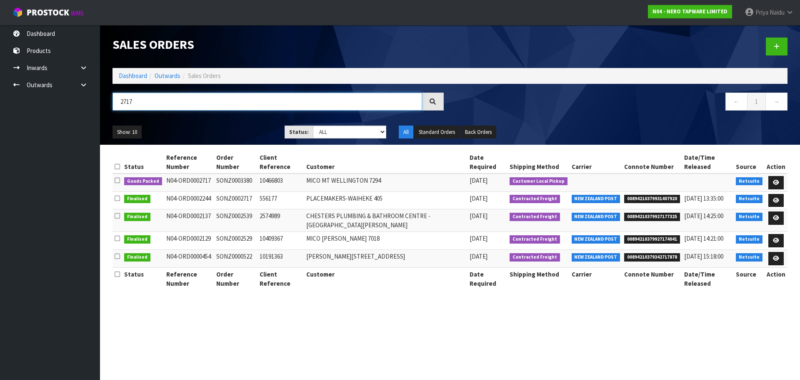
type input "2717"
click at [232, 134] on ul "Show: 10 5 10 25 50" at bounding box center [192, 131] width 160 height 13
click at [778, 180] on icon at bounding box center [776, 182] width 6 height 5
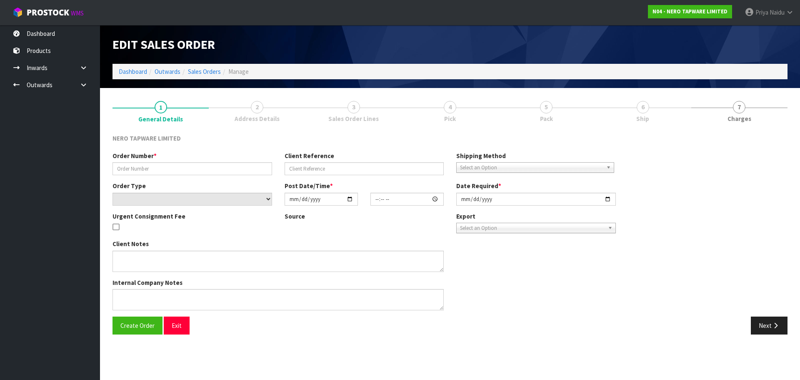
type input "SONZ0003380"
type input "10466803"
select select "number:0"
type input "[DATE]"
type input "09:00:07.000"
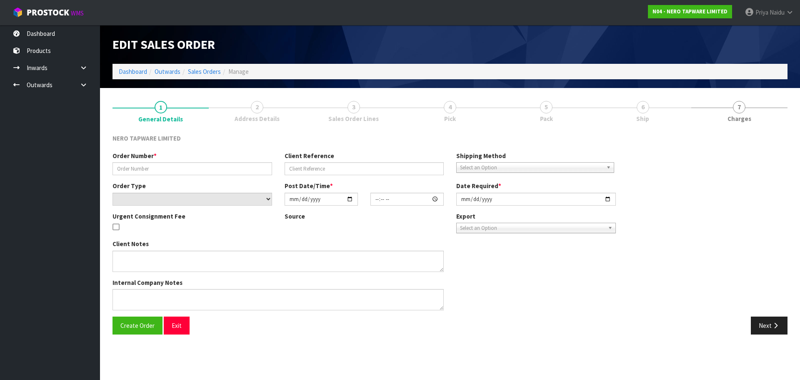
type input "[DATE]"
type textarea "customer pick up"
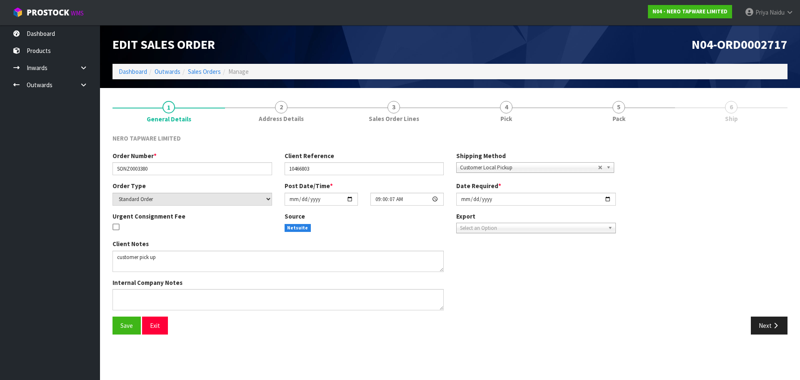
click at [619, 128] on div "NERO TAPWARE LIMITED Order Number * SONZ0003380 Client Reference 10466803 Shipp…" at bounding box center [449, 233] width 675 height 213
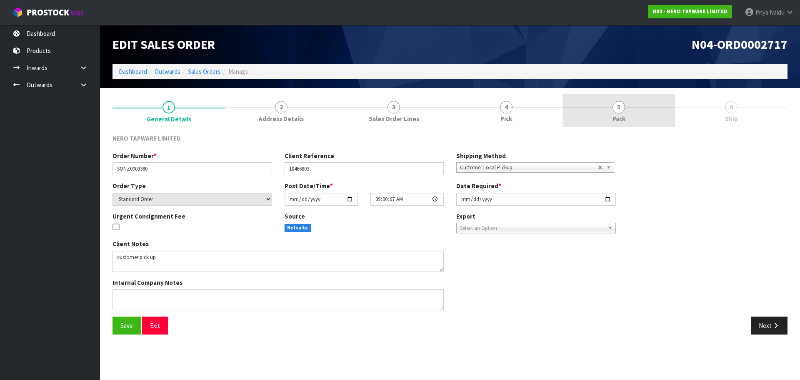
click at [615, 122] on span "Pack" at bounding box center [618, 118] width 13 height 9
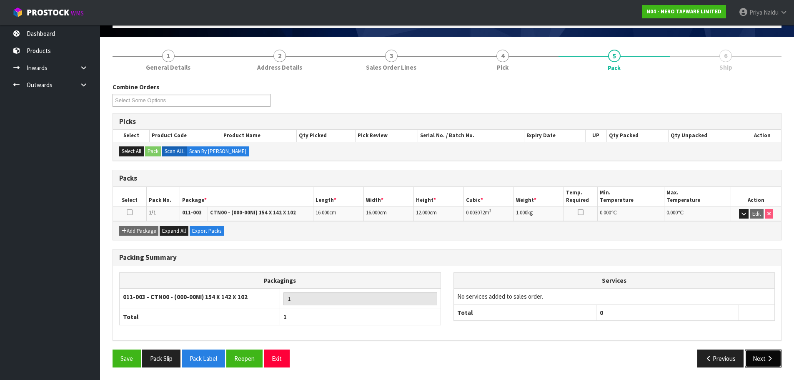
click at [766, 362] on button "Next" at bounding box center [762, 358] width 37 height 18
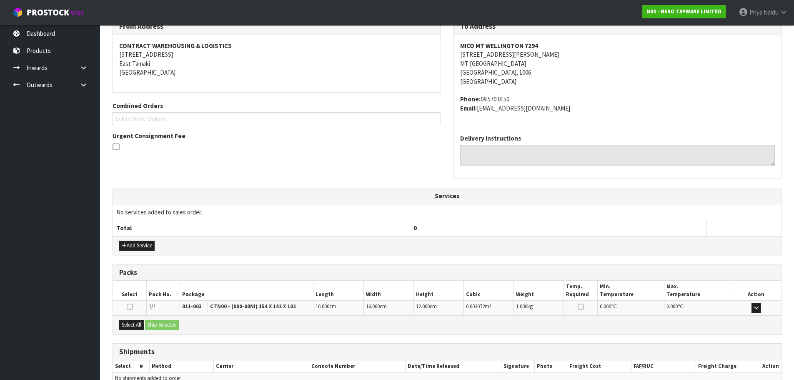
scroll to position [160, 0]
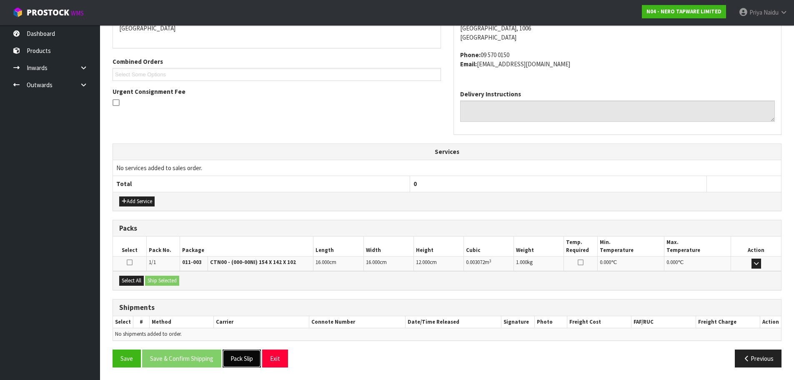
click at [233, 361] on button "Pack Slip" at bounding box center [241, 358] width 38 height 18
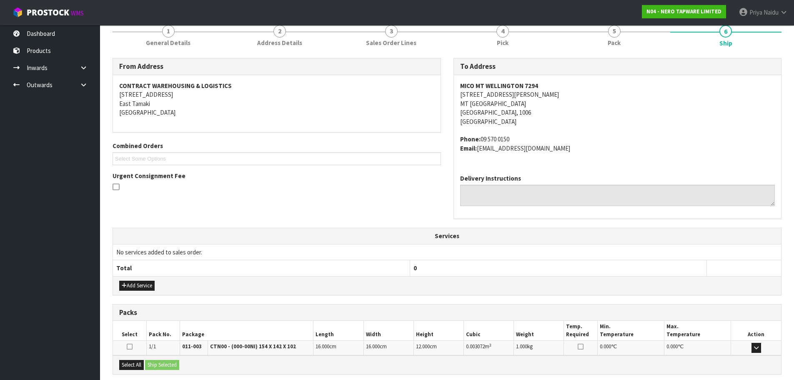
scroll to position [0, 0]
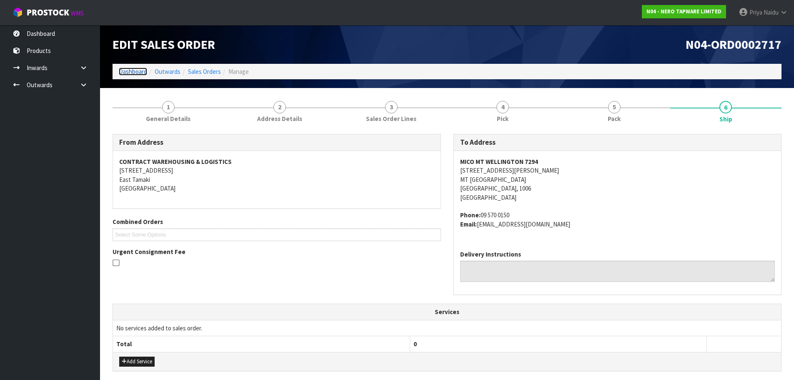
click at [125, 70] on link "Dashboard" at bounding box center [133, 71] width 28 height 8
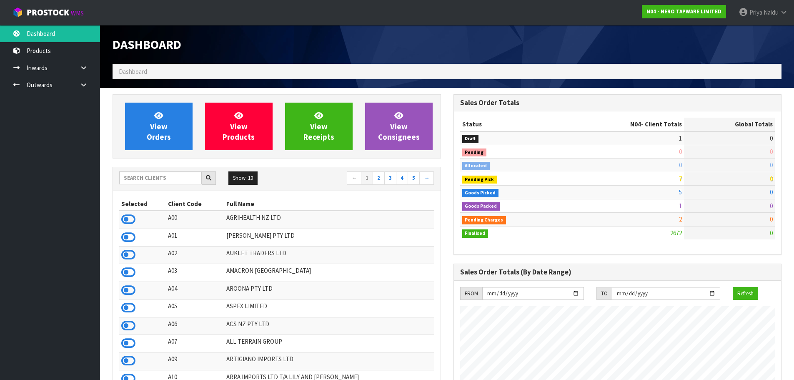
scroll to position [649, 340]
click at [149, 180] on input "text" at bounding box center [160, 177] width 82 height 13
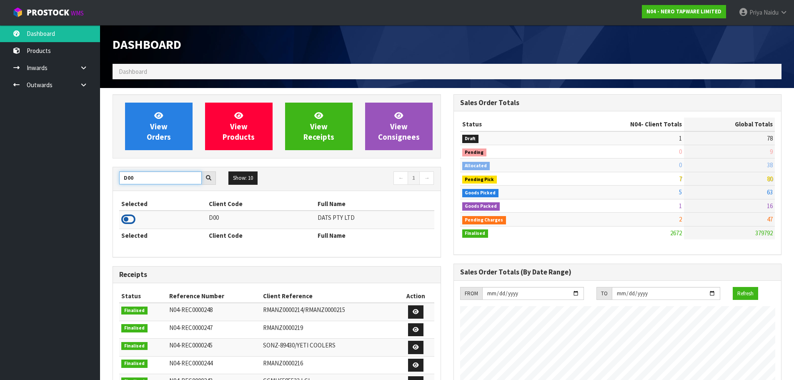
type input "D00"
click at [130, 217] on icon at bounding box center [128, 219] width 14 height 12
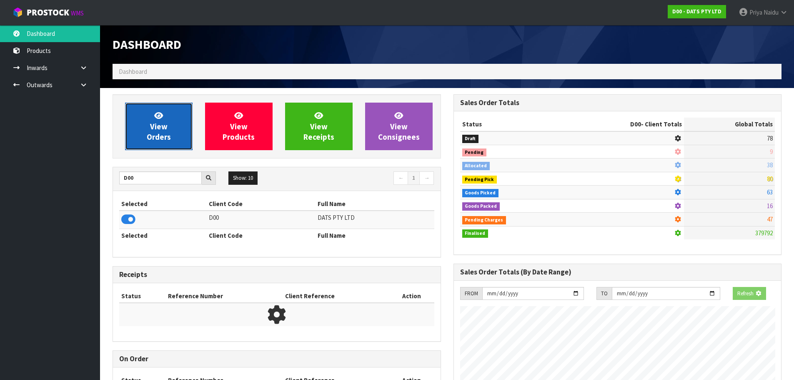
click at [151, 132] on span "View Orders" at bounding box center [159, 125] width 24 height 31
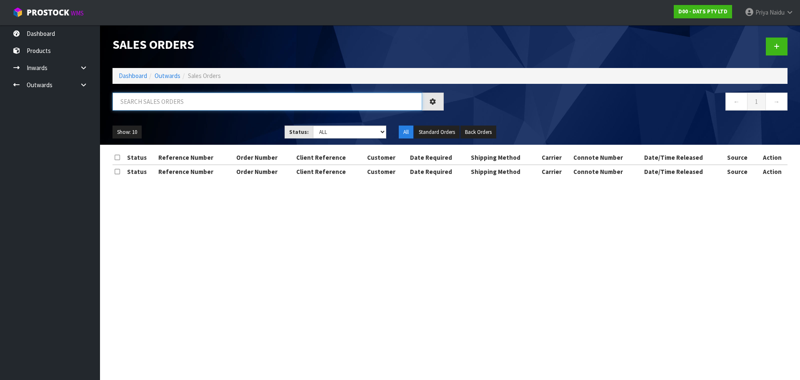
click at [176, 99] on input "text" at bounding box center [267, 101] width 310 height 18
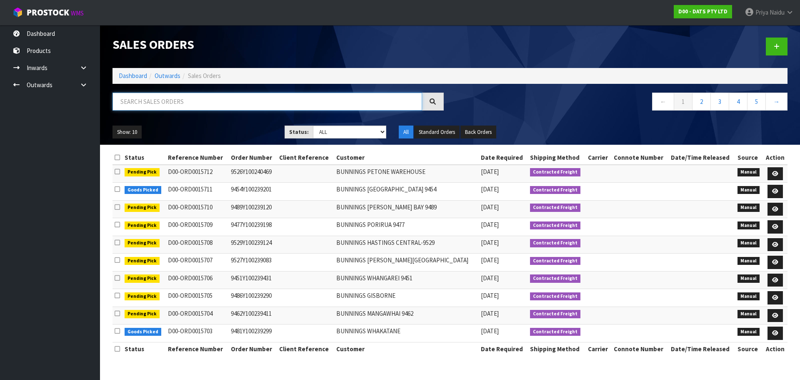
click at [173, 104] on input "text" at bounding box center [267, 101] width 310 height 18
type input "15686"
click at [233, 119] on div "Show: 10 5 10 25 50 Status: Draft Pending Allocated Pending Pick Goods Picked G…" at bounding box center [449, 132] width 687 height 26
click at [319, 130] on select "Draft Pending Allocated Pending Pick Goods Picked Goods Packed Pending Charges …" at bounding box center [350, 131] width 74 height 13
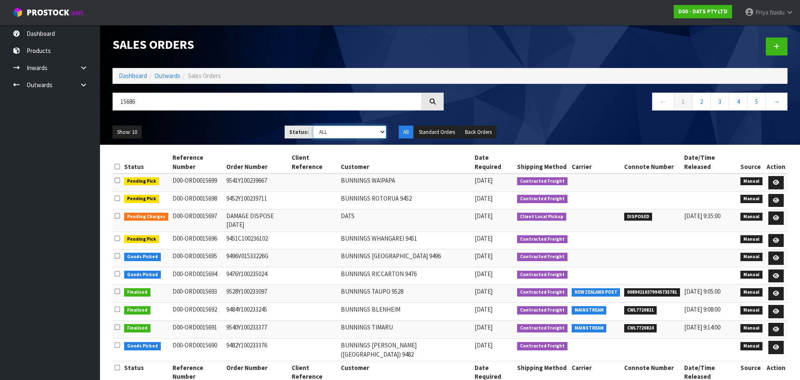
select select "string:5"
click at [313, 125] on select "Draft Pending Allocated Pending Pick Goods Picked Goods Packed Pending Charges …" at bounding box center [350, 131] width 74 height 13
click at [232, 131] on ul "Show: 10 5 10 25 50" at bounding box center [192, 131] width 160 height 13
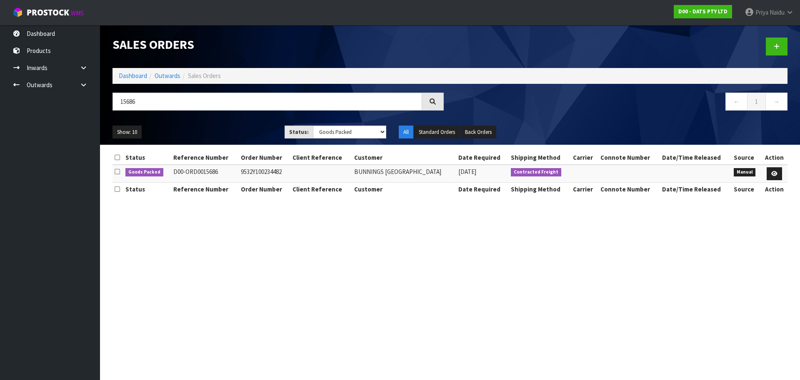
click at [241, 127] on ul "Show: 10 5 10 25 50" at bounding box center [192, 131] width 160 height 13
click at [214, 130] on ul "Show: 10 5 10 25 50" at bounding box center [192, 131] width 160 height 13
click at [214, 132] on ul "Show: 10 5 10 25 50" at bounding box center [192, 131] width 160 height 13
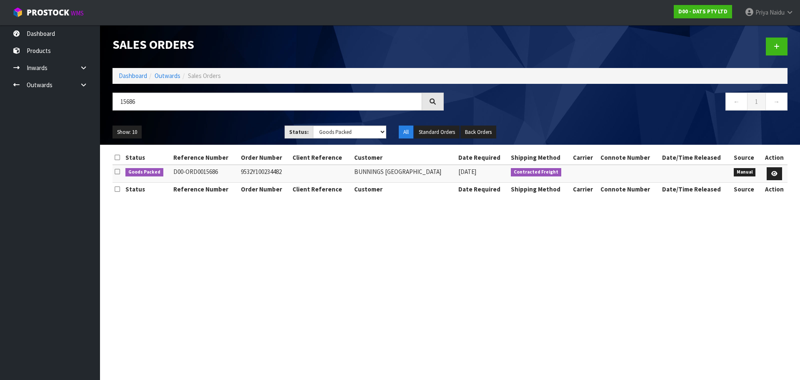
click at [213, 128] on ul "Show: 10 5 10 25 50" at bounding box center [192, 131] width 160 height 13
click at [211, 132] on ul "Show: 10 5 10 25 50" at bounding box center [192, 131] width 160 height 13
click at [772, 172] on icon at bounding box center [774, 173] width 6 height 5
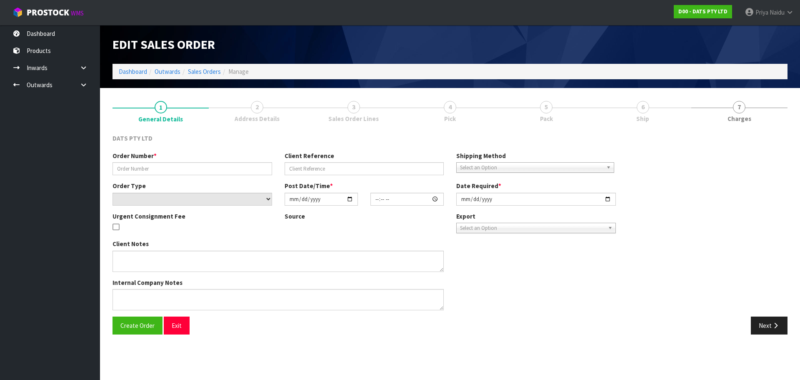
type input "9532Y100234482"
select select "number:0"
type input "[DATE]"
type input "08:51:00.000"
type input "[DATE]"
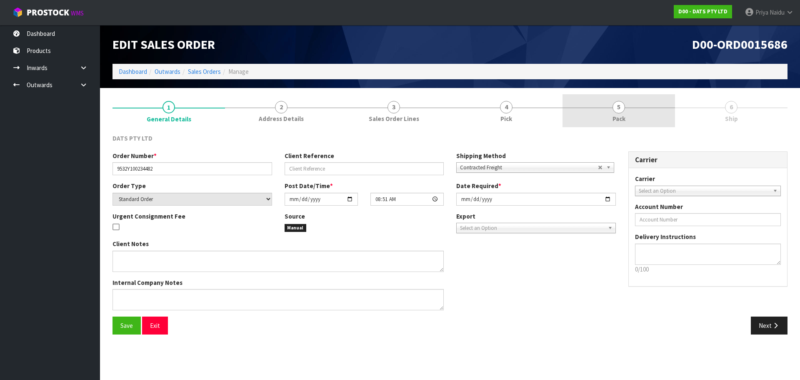
click at [630, 108] on link "5 Pack" at bounding box center [618, 110] width 112 height 33
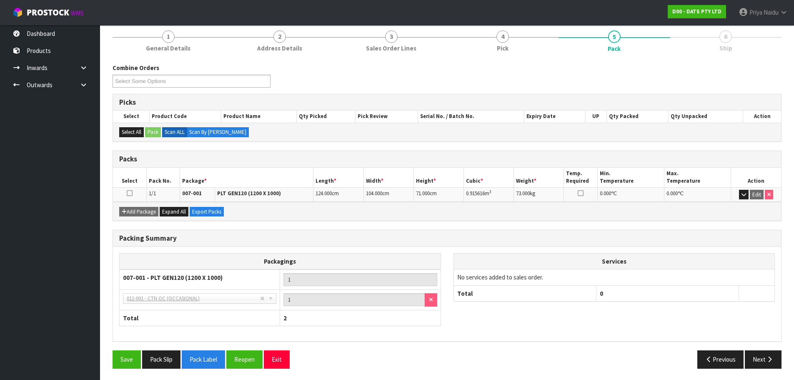
scroll to position [72, 0]
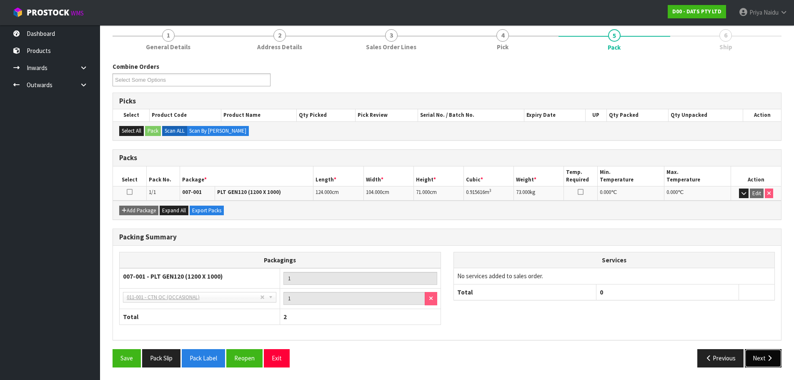
click at [757, 362] on button "Next" at bounding box center [762, 358] width 37 height 18
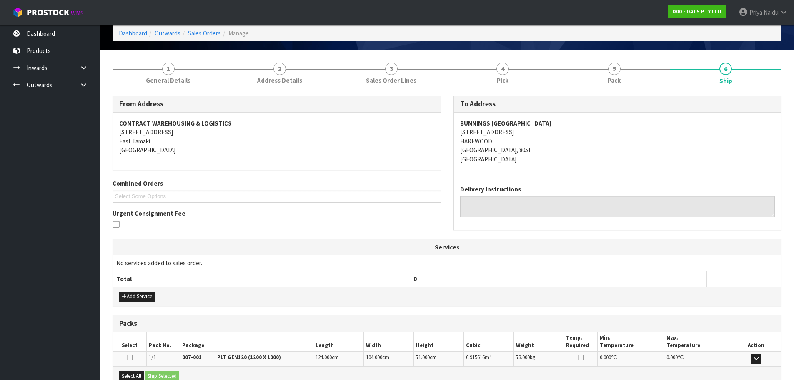
scroll to position [0, 0]
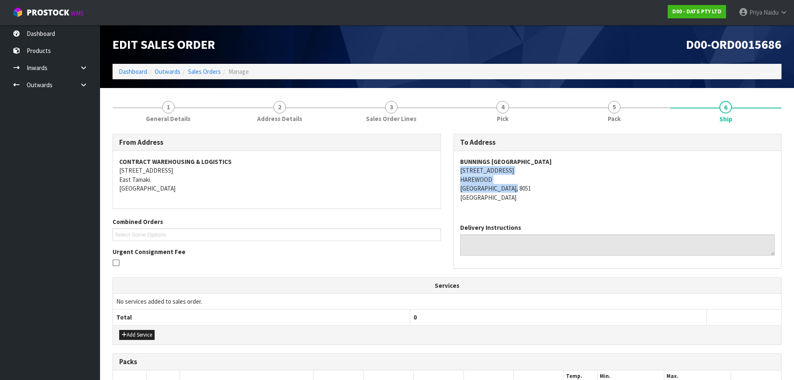
drag, startPoint x: 453, startPoint y: 168, endPoint x: 536, endPoint y: 188, distance: 85.7
click at [536, 188] on div "To Address [GEOGRAPHIC_DATA] [STREET_ADDRESS] Delivery Instructions" at bounding box center [617, 201] width 328 height 134
drag, startPoint x: 578, startPoint y: 206, endPoint x: 570, endPoint y: 205, distance: 8.5
click at [577, 206] on div "BUNNINGS [GEOGRAPHIC_DATA] [STREET_ADDRESS]" at bounding box center [617, 184] width 327 height 66
drag, startPoint x: 449, startPoint y: 160, endPoint x: 462, endPoint y: 181, distance: 25.3
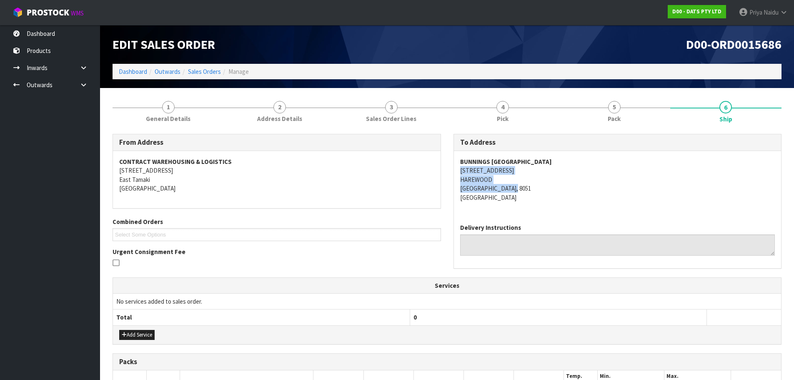
click at [604, 164] on div "To Address [GEOGRAPHIC_DATA] [STREET_ADDRESS] Delivery Instructions" at bounding box center [617, 205] width 341 height 143
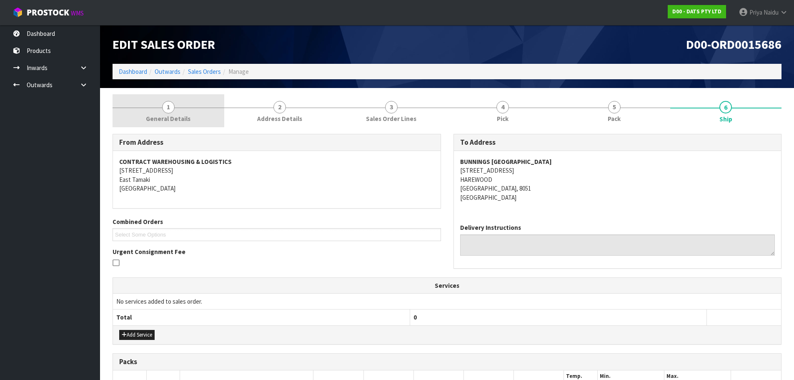
drag, startPoint x: 183, startPoint y: 118, endPoint x: 172, endPoint y: 119, distance: 11.3
click at [183, 118] on span "General Details" at bounding box center [168, 118] width 45 height 9
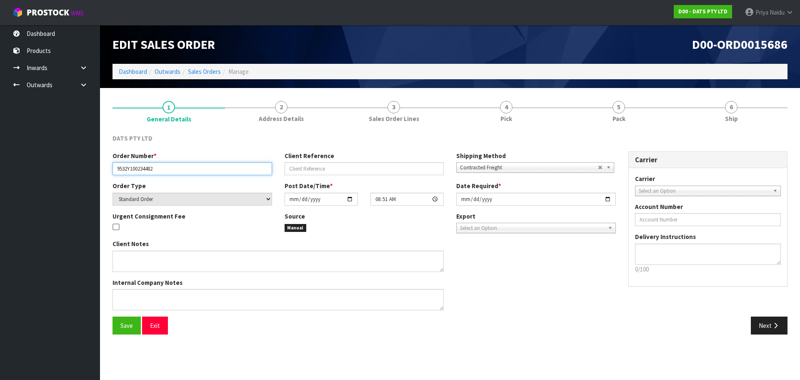
drag, startPoint x: 116, startPoint y: 167, endPoint x: 162, endPoint y: 163, distance: 46.1
click at [162, 163] on input "9532Y100234482" at bounding box center [192, 168] width 160 height 13
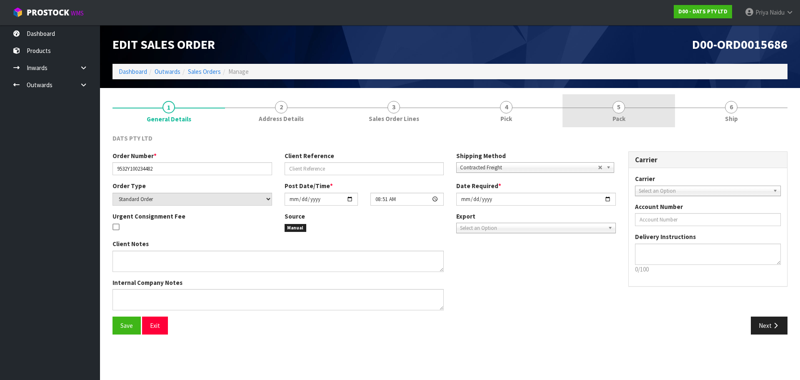
click at [635, 115] on link "5 Pack" at bounding box center [618, 110] width 112 height 33
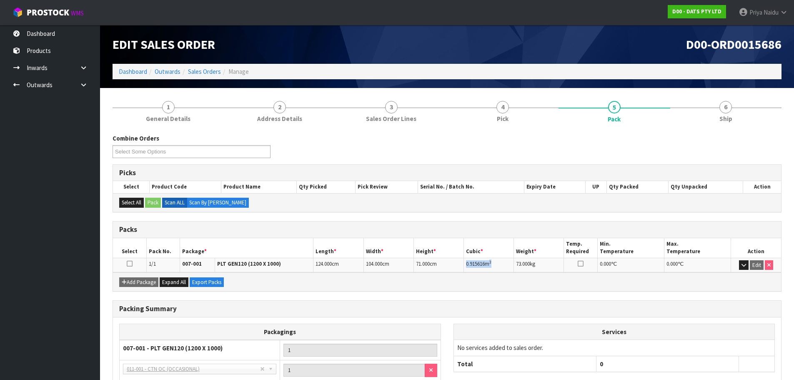
drag, startPoint x: 464, startPoint y: 263, endPoint x: 501, endPoint y: 259, distance: 37.3
click at [501, 259] on td "0.915616 m 3" at bounding box center [489, 264] width 50 height 15
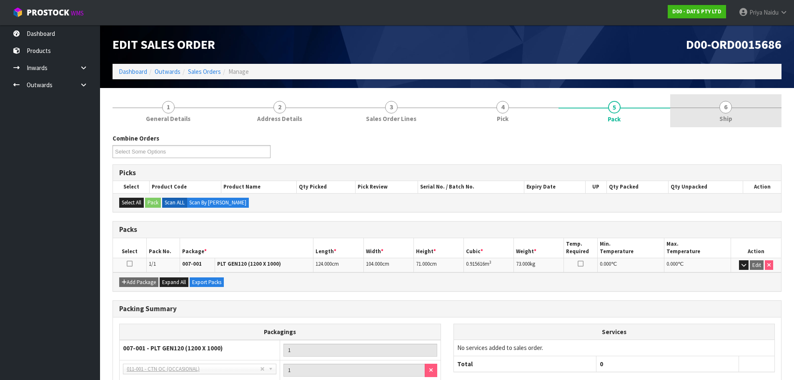
drag, startPoint x: 730, startPoint y: 122, endPoint x: 719, endPoint y: 119, distance: 11.7
click at [730, 122] on link "6 Ship" at bounding box center [726, 110] width 112 height 33
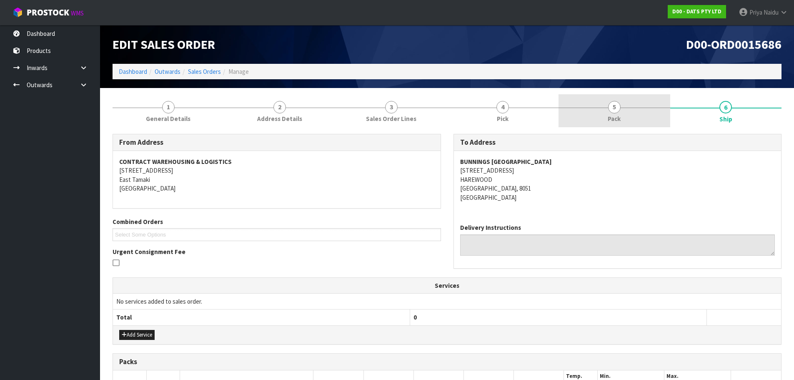
click at [575, 97] on link "5 Pack" at bounding box center [614, 110] width 112 height 33
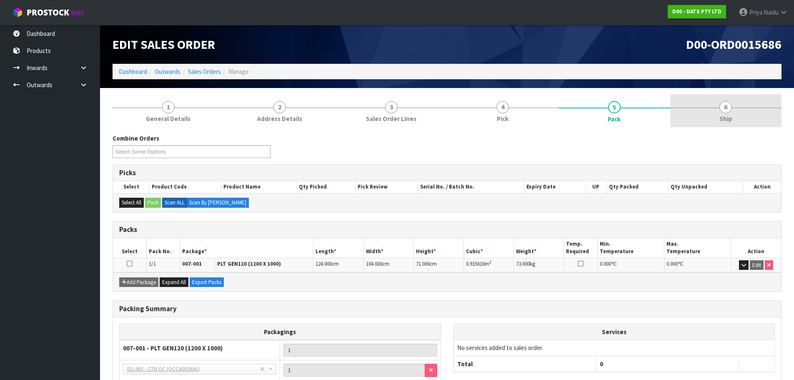
click at [733, 108] on link "6 Ship" at bounding box center [726, 110] width 112 height 33
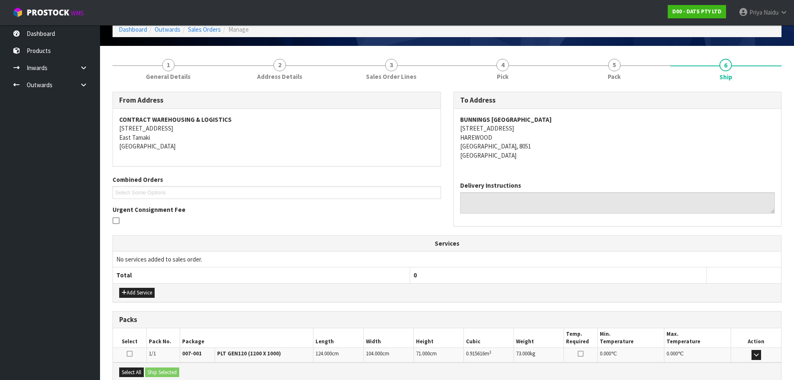
scroll to position [133, 0]
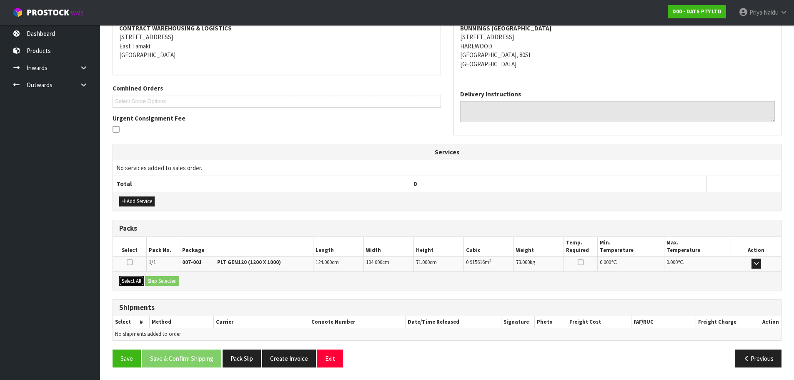
click at [137, 277] on button "Select All" at bounding box center [131, 281] width 25 height 10
click at [176, 279] on button "Ship Selected" at bounding box center [162, 281] width 34 height 10
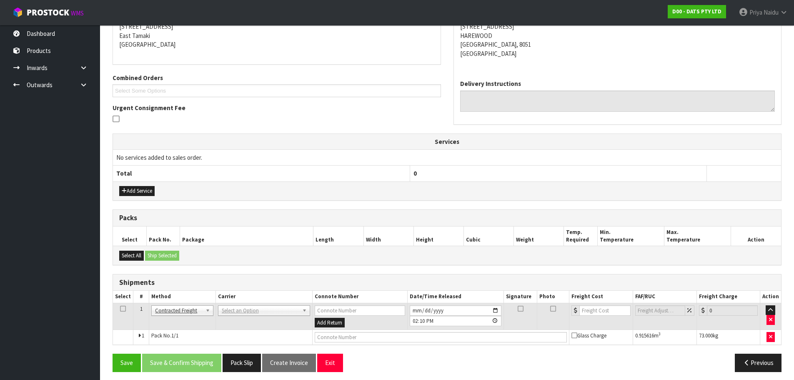
scroll to position [148, 0]
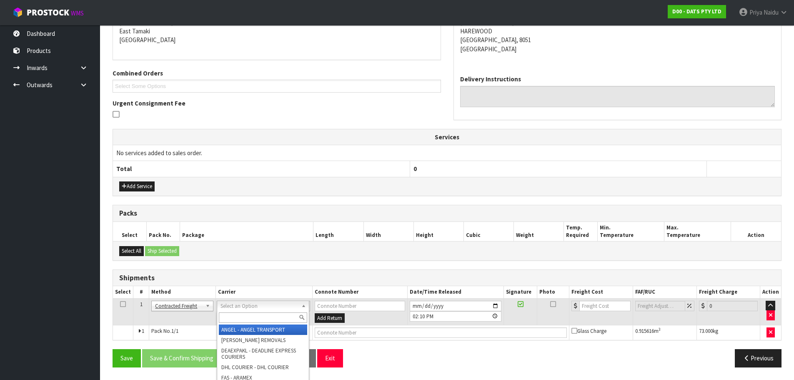
drag, startPoint x: 257, startPoint y: 305, endPoint x: 252, endPoint y: 313, distance: 8.6
click at [252, 313] on input "text" at bounding box center [263, 317] width 88 height 10
type input "MA"
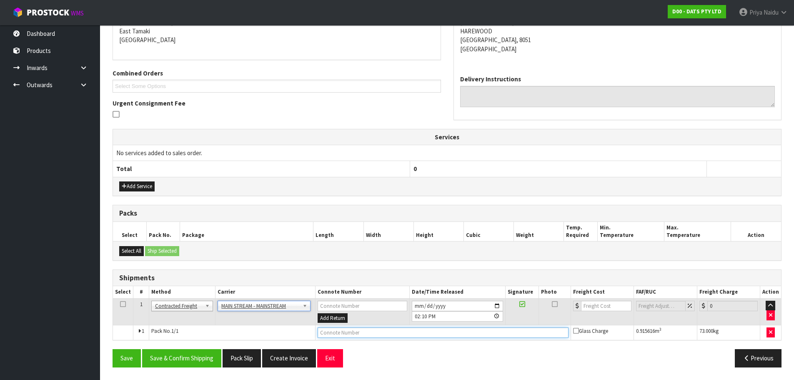
click at [388, 330] on input "text" at bounding box center [442, 332] width 251 height 10
paste input "CWL7721056"
type input "CWL7721056"
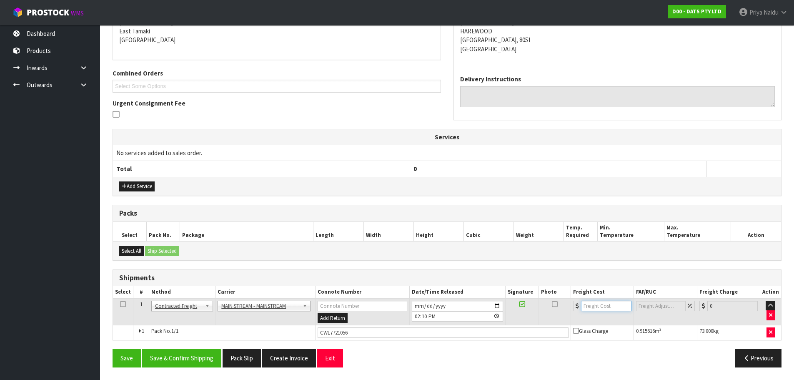
click at [590, 303] on input "number" at bounding box center [606, 305] width 50 height 10
type input "107.64"
click at [213, 362] on button "Save & Confirm Shipping" at bounding box center [181, 358] width 79 height 18
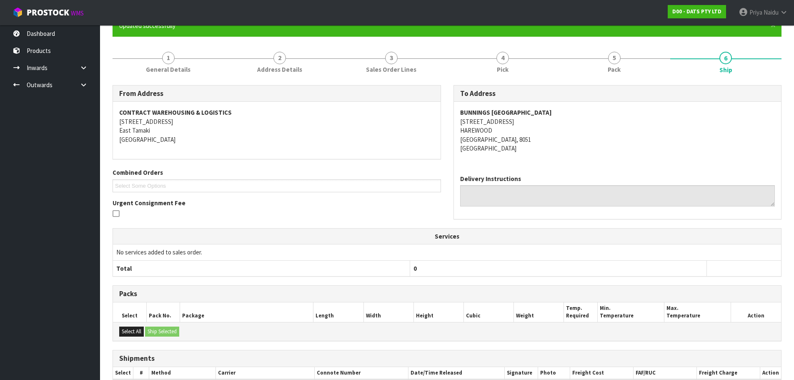
scroll to position [0, 0]
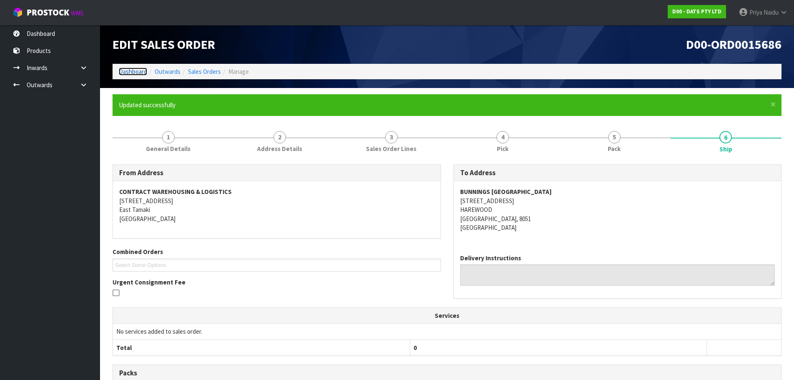
click at [140, 71] on link "Dashboard" at bounding box center [133, 71] width 28 height 8
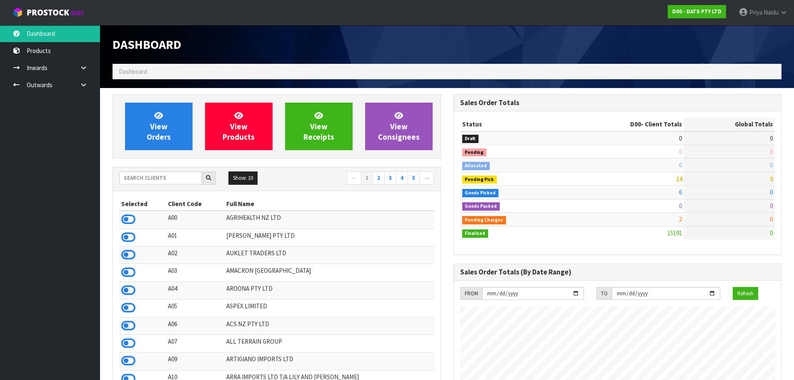
scroll to position [631, 340]
click at [150, 178] on input "text" at bounding box center [160, 177] width 82 height 13
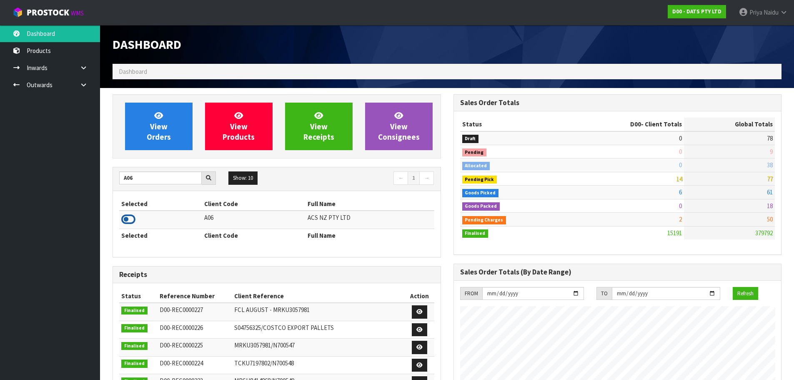
click at [127, 219] on icon at bounding box center [128, 219] width 14 height 12
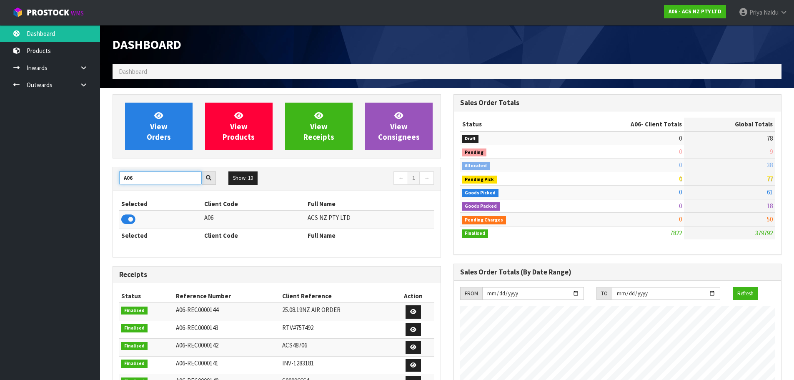
click at [143, 180] on input "A06" at bounding box center [160, 177] width 82 height 13
type input "A"
type input "S01"
click at [130, 218] on icon at bounding box center [128, 219] width 14 height 12
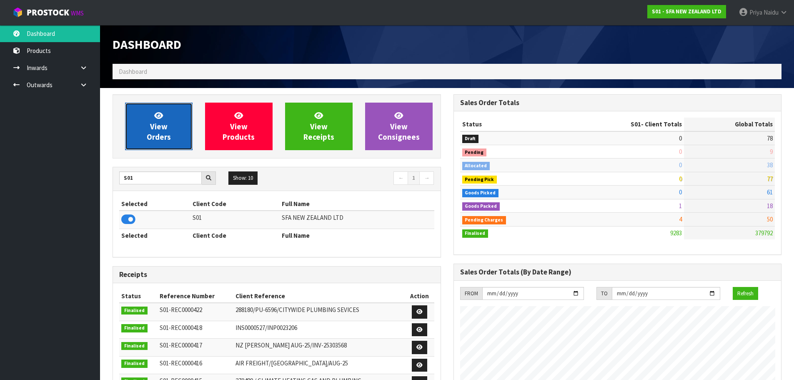
click at [151, 135] on span "View Orders" at bounding box center [159, 125] width 24 height 31
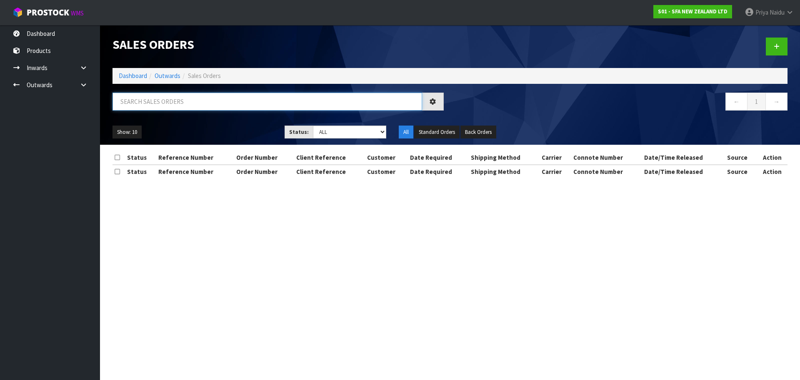
click at [182, 102] on input "text" at bounding box center [267, 101] width 310 height 18
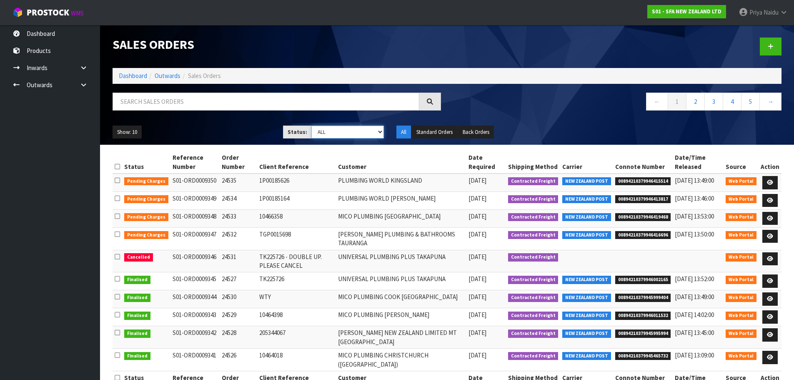
click at [330, 133] on select "Draft Pending Allocated Pending Pick Goods Picked Goods Packed Pending Charges …" at bounding box center [347, 131] width 72 height 13
select select "string:5"
click at [311, 125] on select "Draft Pending Allocated Pending Pick Goods Picked Goods Packed Pending Charges …" at bounding box center [347, 131] width 72 height 13
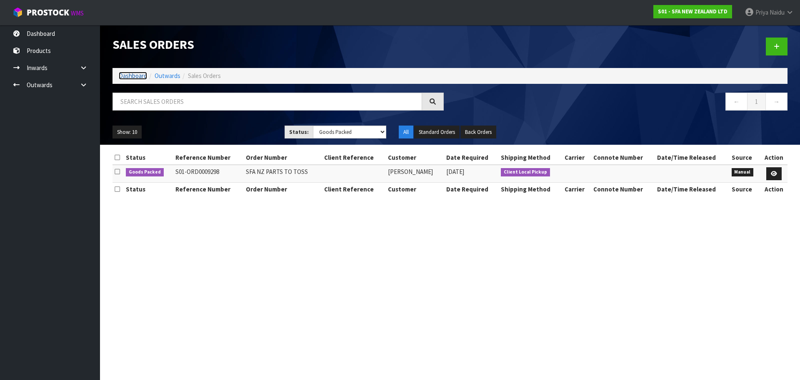
click at [134, 74] on link "Dashboard" at bounding box center [133, 76] width 28 height 8
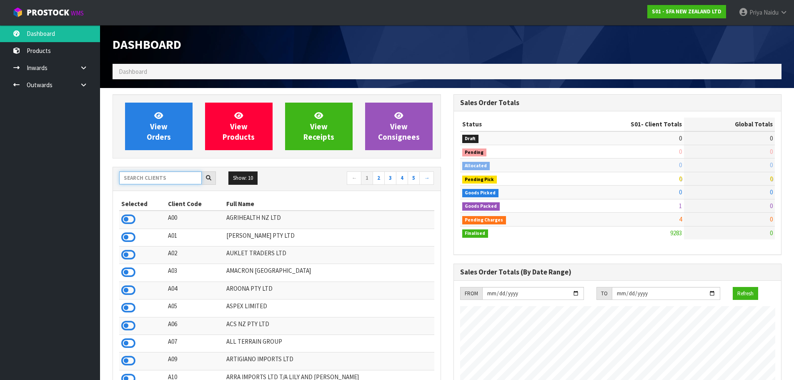
click at [147, 179] on input "text" at bounding box center [160, 177] width 82 height 13
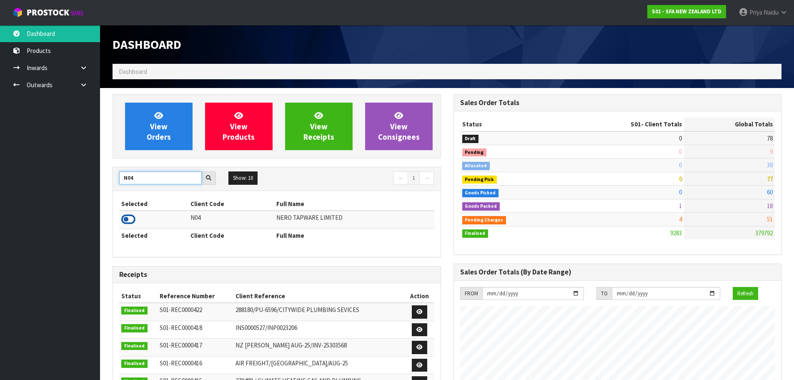
type input "N04"
click at [127, 217] on icon at bounding box center [128, 219] width 14 height 12
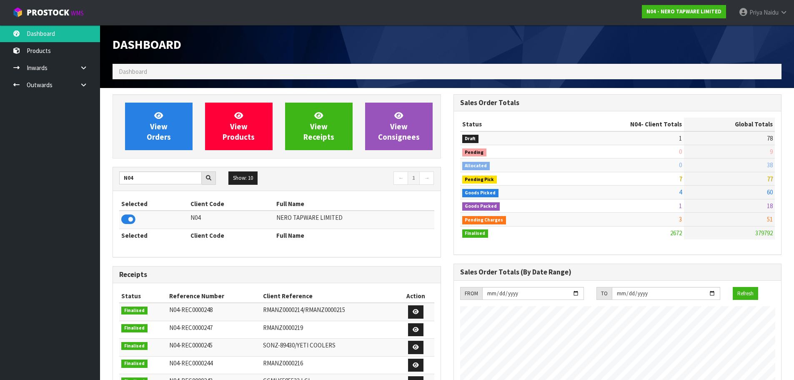
scroll to position [649, 340]
click at [154, 130] on span "View Orders" at bounding box center [159, 125] width 24 height 31
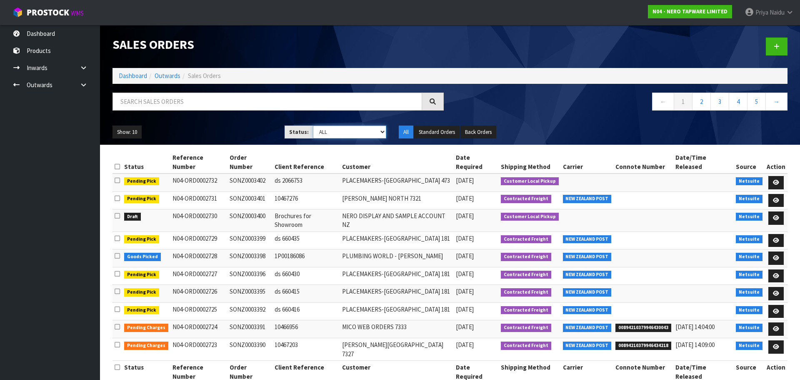
click at [348, 137] on select "Draft Pending Allocated Pending Pick Goods Picked Goods Packed Pending Charges …" at bounding box center [350, 131] width 74 height 13
click at [313, 125] on select "Draft Pending Allocated Pending Pick Goods Picked Goods Packed Pending Charges …" at bounding box center [350, 131] width 74 height 13
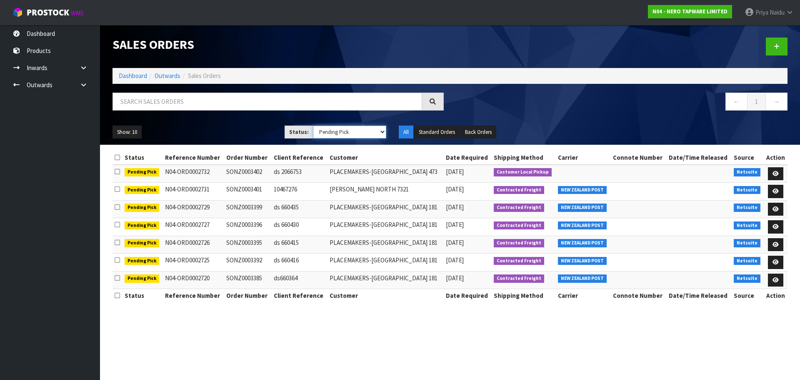
click at [332, 133] on select "Draft Pending Allocated Pending Pick Goods Picked Goods Packed Pending Charges …" at bounding box center [350, 131] width 74 height 13
click at [313, 125] on select "Draft Pending Allocated Pending Pick Goods Picked Goods Packed Pending Charges …" at bounding box center [350, 131] width 74 height 13
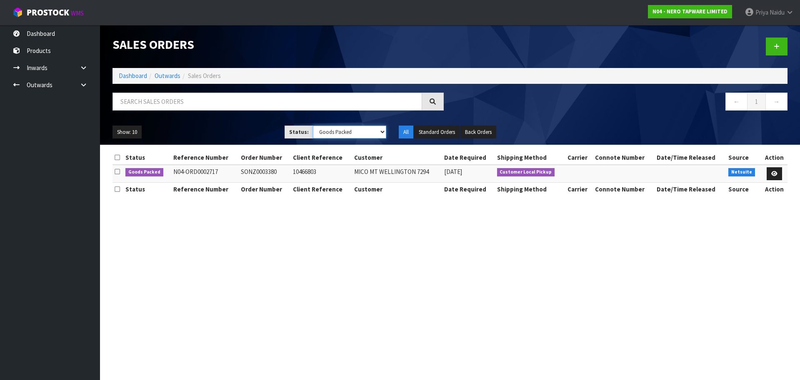
click at [329, 128] on select "Draft Pending Allocated Pending Pick Goods Picked Goods Packed Pending Charges …" at bounding box center [350, 131] width 74 height 13
click at [313, 125] on select "Draft Pending Allocated Pending Pick Goods Picked Goods Packed Pending Charges …" at bounding box center [350, 131] width 74 height 13
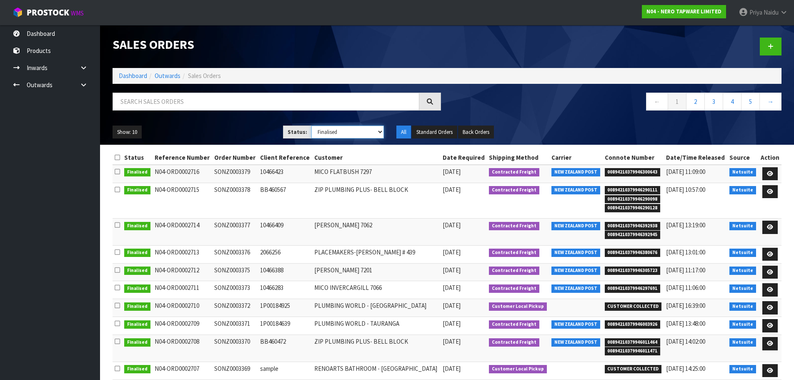
click at [327, 133] on select "Draft Pending Allocated Pending Pick Goods Picked Goods Packed Pending Charges …" at bounding box center [347, 131] width 72 height 13
select select "string:3"
click at [311, 125] on select "Draft Pending Allocated Pending Pick Goods Picked Goods Packed Pending Charges …" at bounding box center [347, 131] width 72 height 13
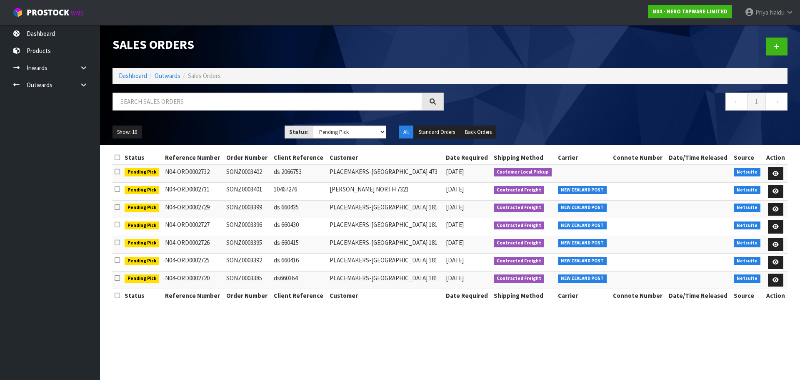
click at [128, 70] on ol "Dashboard Outwards Sales Orders" at bounding box center [449, 75] width 675 height 15
click at [125, 76] on link "Dashboard" at bounding box center [133, 76] width 28 height 8
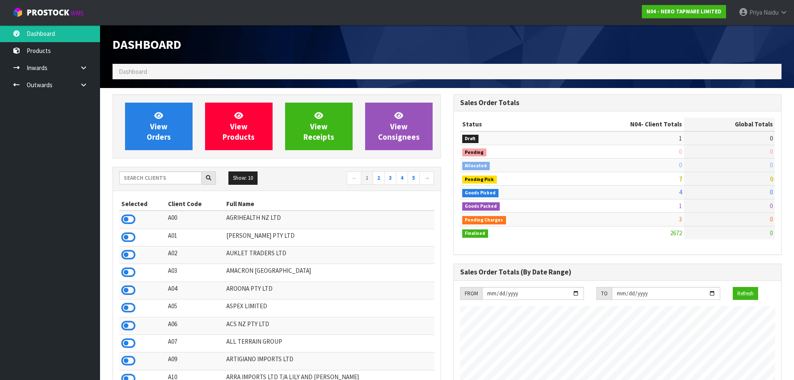
scroll to position [649, 340]
click at [165, 180] on input "text" at bounding box center [160, 177] width 82 height 13
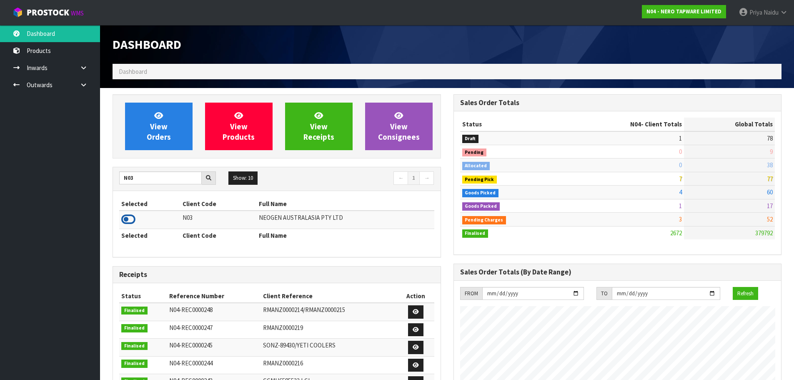
click at [132, 221] on icon at bounding box center [128, 219] width 14 height 12
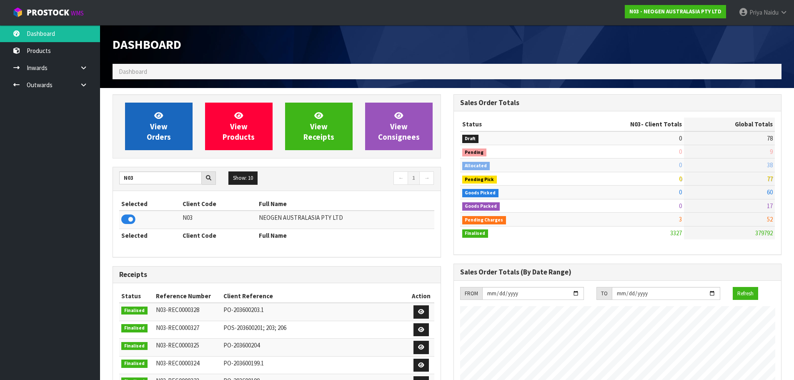
scroll to position [631, 340]
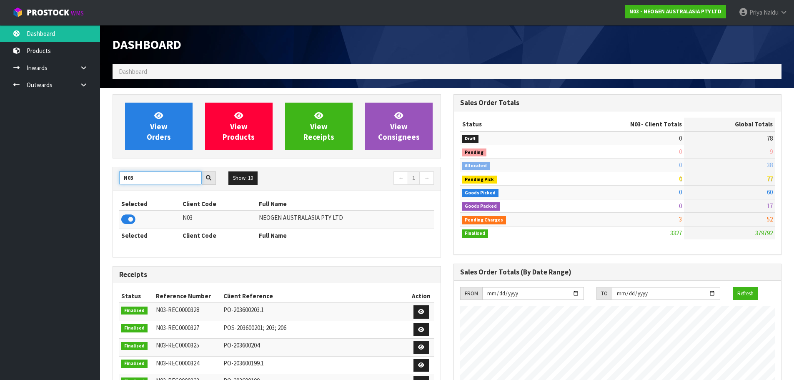
click at [149, 175] on input "N03" at bounding box center [160, 177] width 82 height 13
type input "N"
type input "G04"
click at [131, 217] on icon at bounding box center [128, 219] width 14 height 12
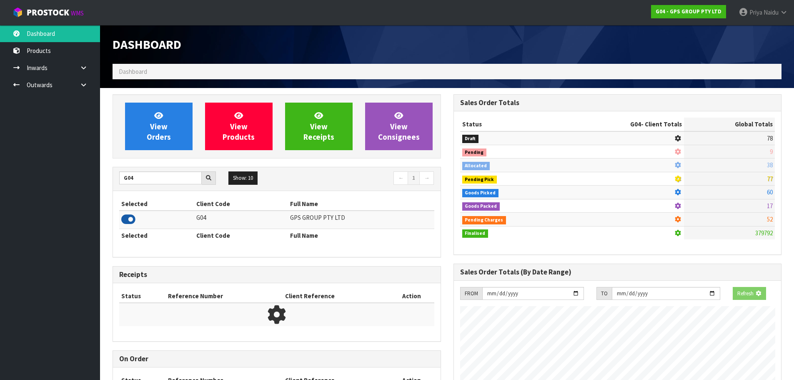
scroll to position [523, 340]
